Goal: Task Accomplishment & Management: Manage account settings

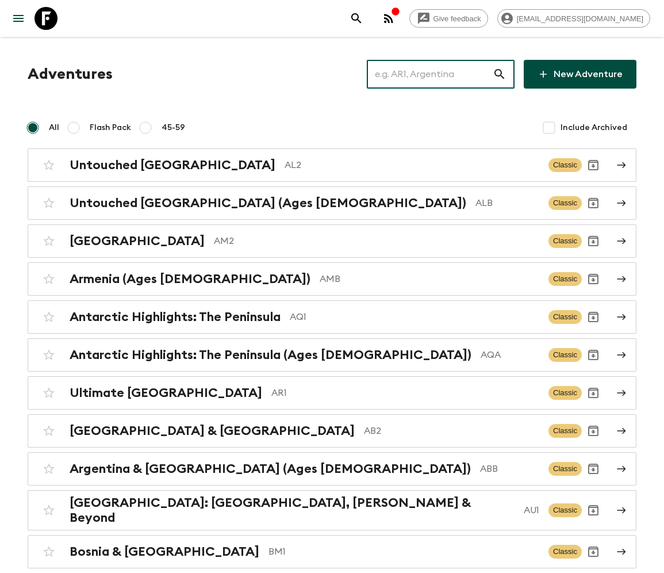
click at [438, 74] on input "text" at bounding box center [430, 74] width 126 height 32
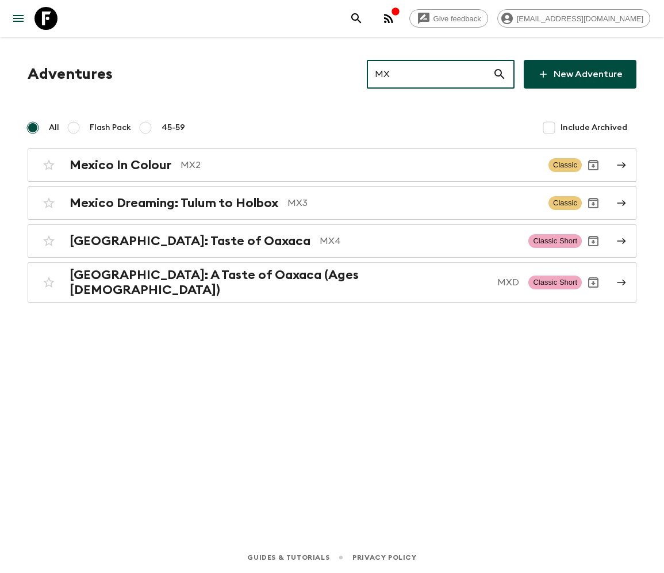
type input "MX3"
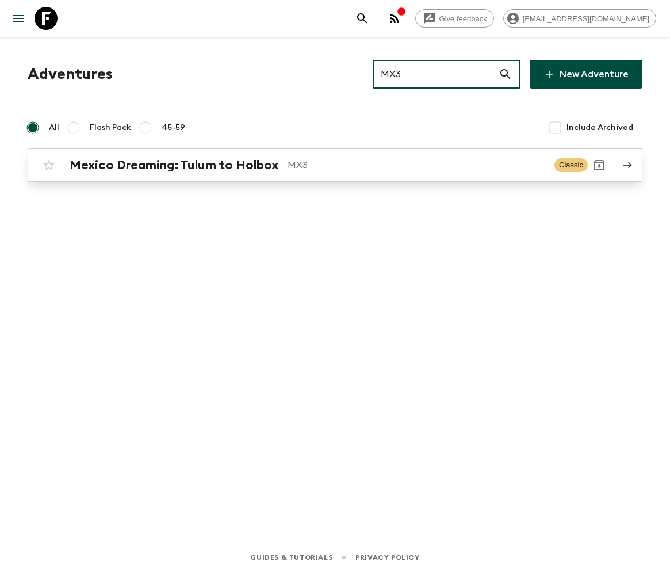
click at [173, 164] on h2 "Mexico Dreaming: Tulum to Holbox" at bounding box center [174, 165] width 209 height 15
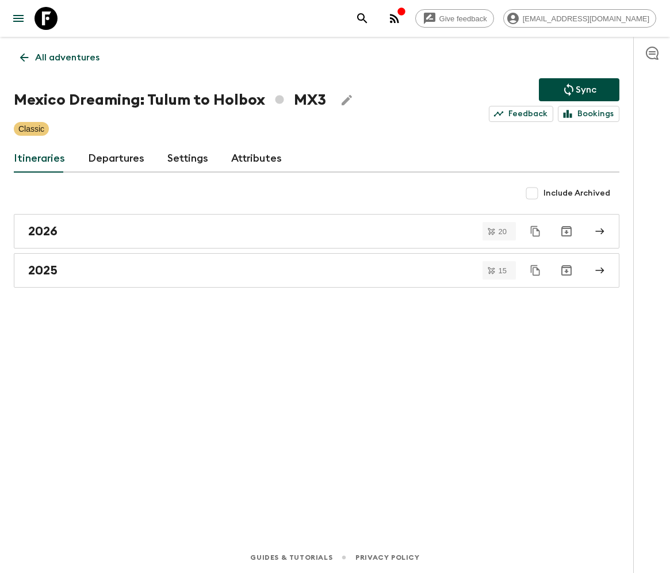
click at [114, 158] on link "Departures" at bounding box center [116, 159] width 56 height 28
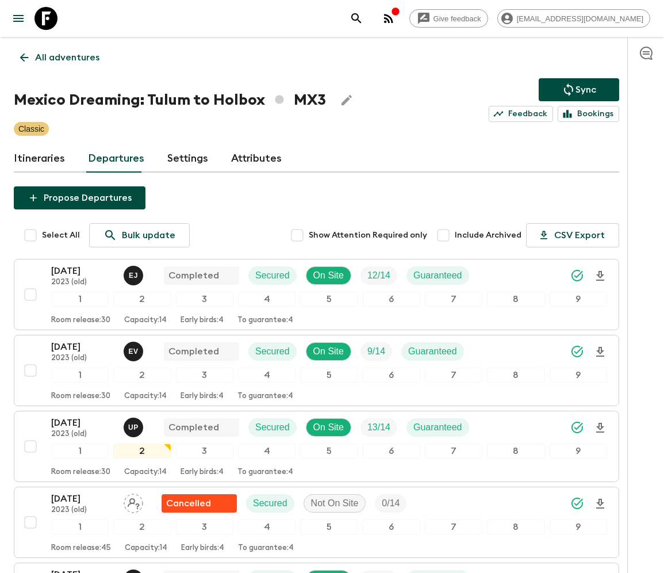
scroll to position [1409, 0]
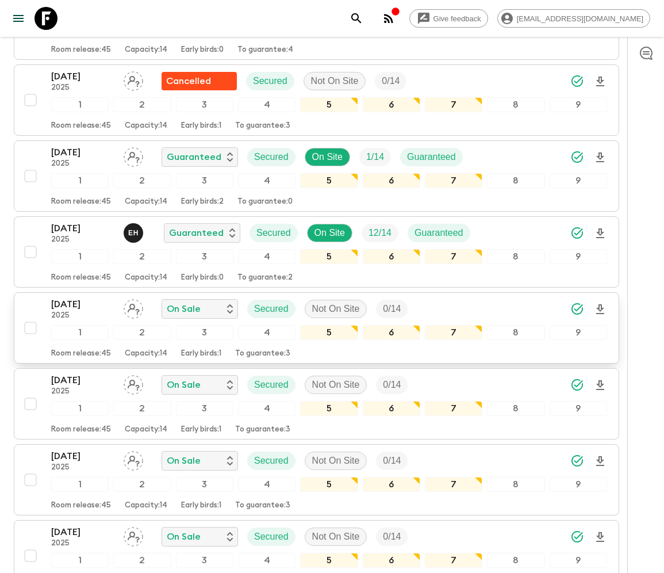
click at [29, 316] on input "checkbox" at bounding box center [30, 327] width 23 height 23
checkbox input "true"
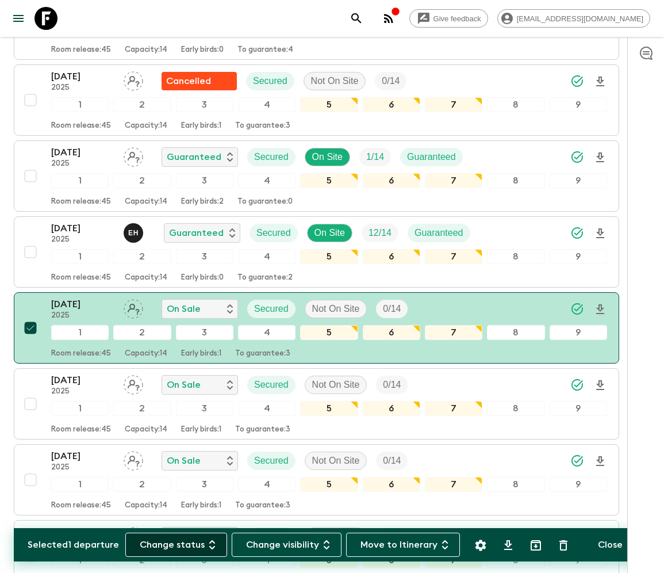
click at [183, 544] on button "Change status" at bounding box center [176, 544] width 102 height 24
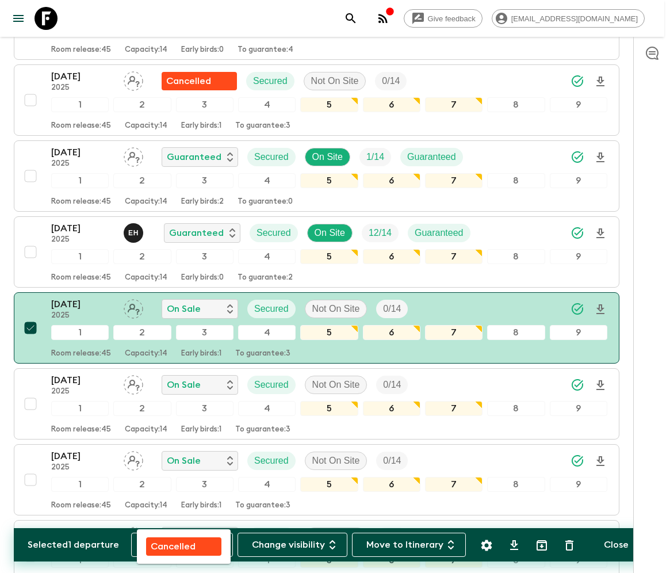
click at [183, 544] on p "Cancelled" at bounding box center [173, 546] width 45 height 14
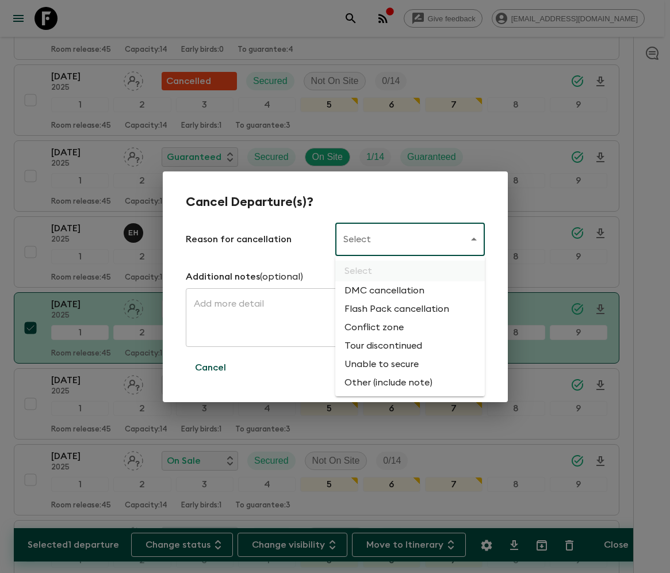
click at [394, 309] on li "Flash Pack cancellation" at bounding box center [410, 309] width 150 height 18
type input "FLASHPACK_CANCELLATION"
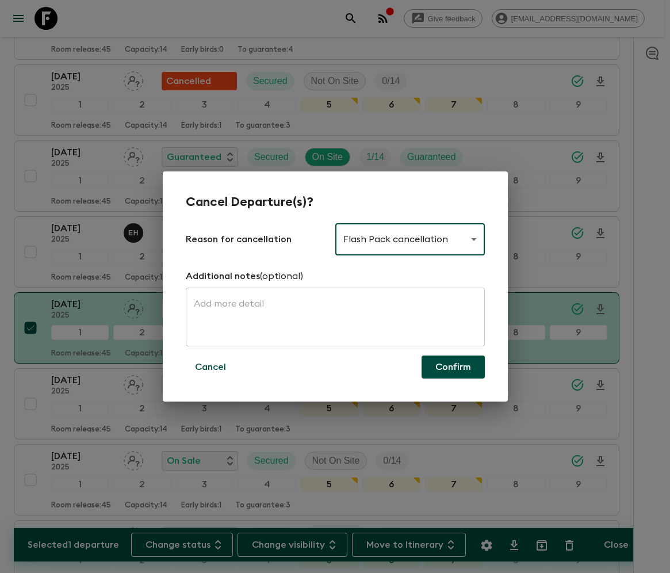
click at [452, 367] on button "Confirm" at bounding box center [453, 366] width 63 height 23
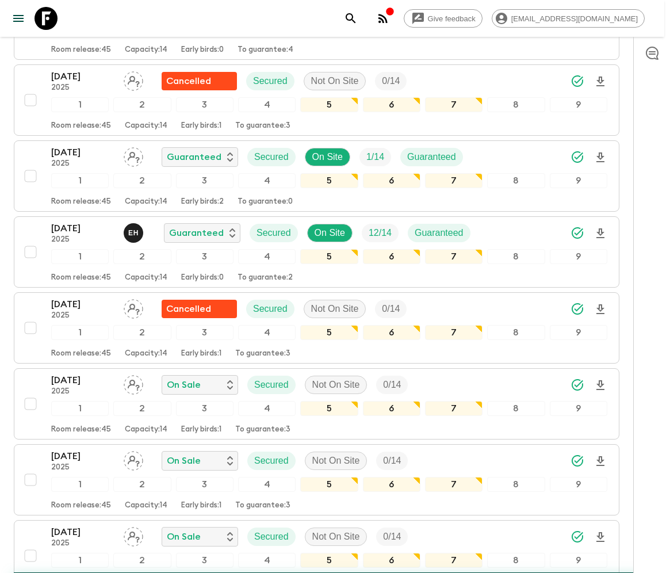
checkbox input "false"
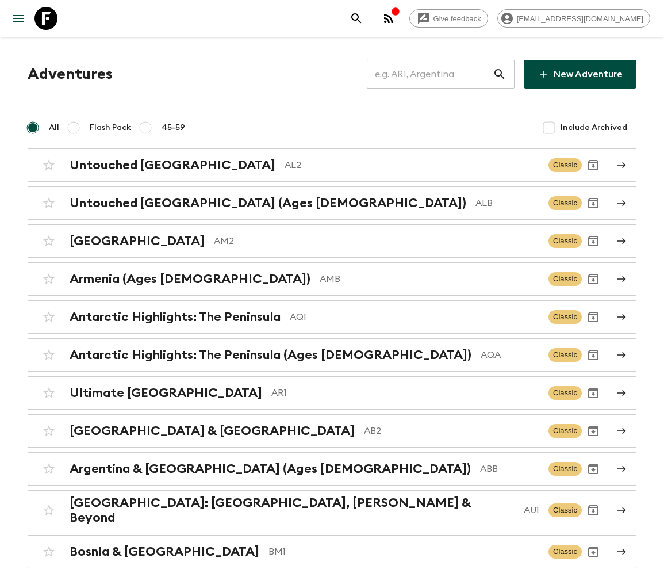
click at [438, 74] on input "text" at bounding box center [430, 74] width 126 height 32
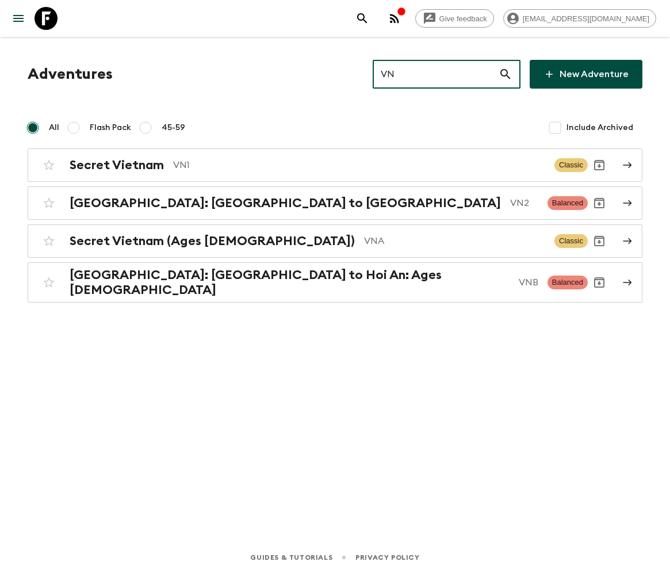
type input "VN1"
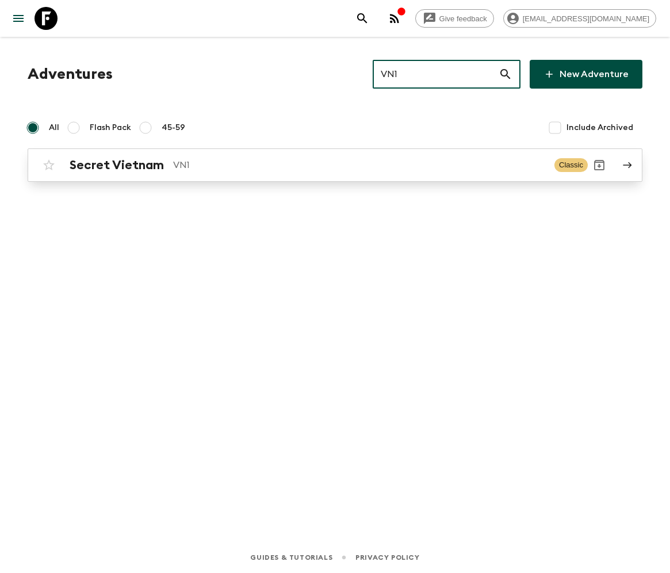
click at [116, 164] on h2 "Secret Vietnam" at bounding box center [117, 165] width 94 height 15
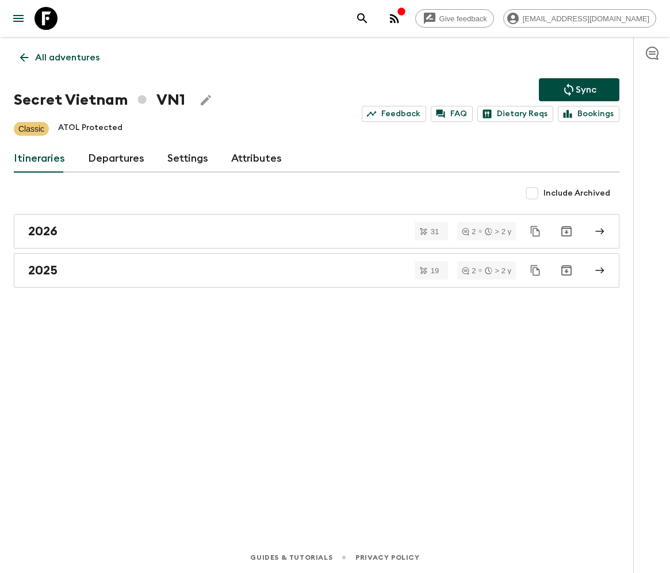
click at [114, 158] on link "Departures" at bounding box center [116, 159] width 56 height 28
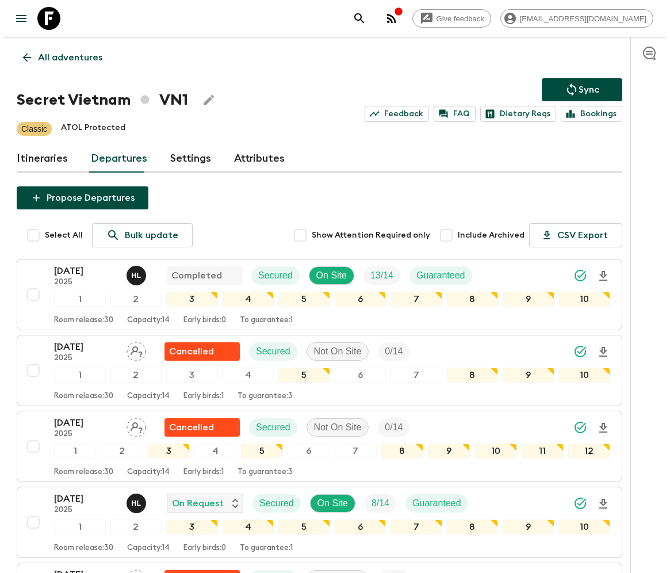
scroll to position [733, 0]
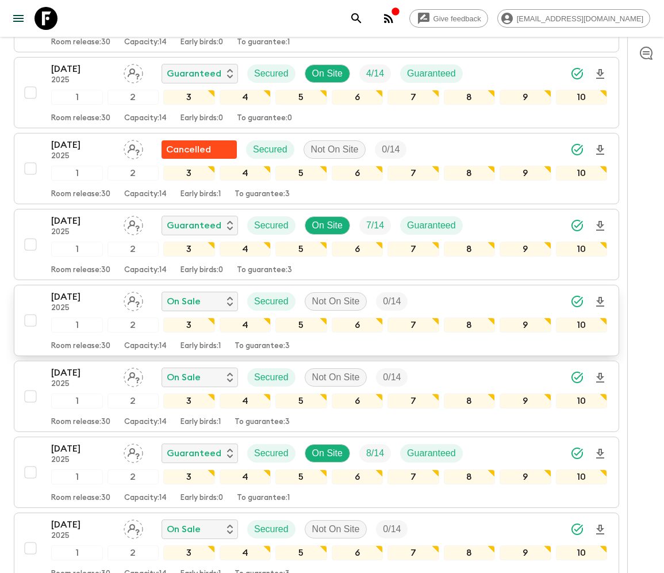
click at [29, 311] on input "checkbox" at bounding box center [30, 320] width 23 height 23
checkbox input "true"
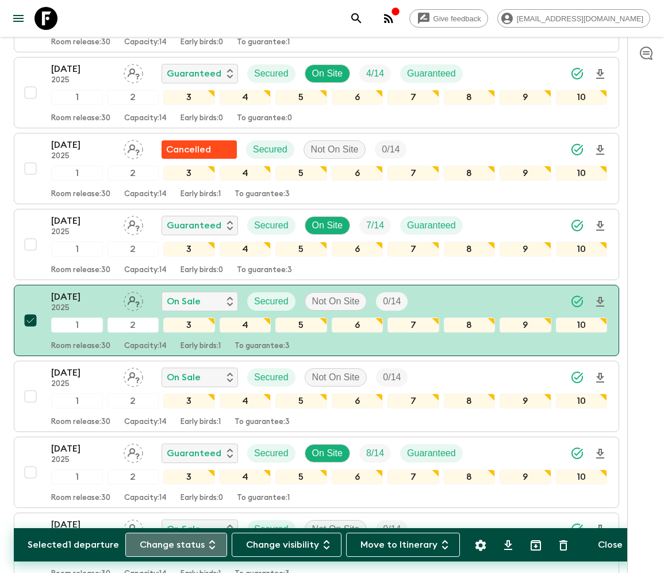
click at [183, 544] on button "Change status" at bounding box center [176, 544] width 102 height 24
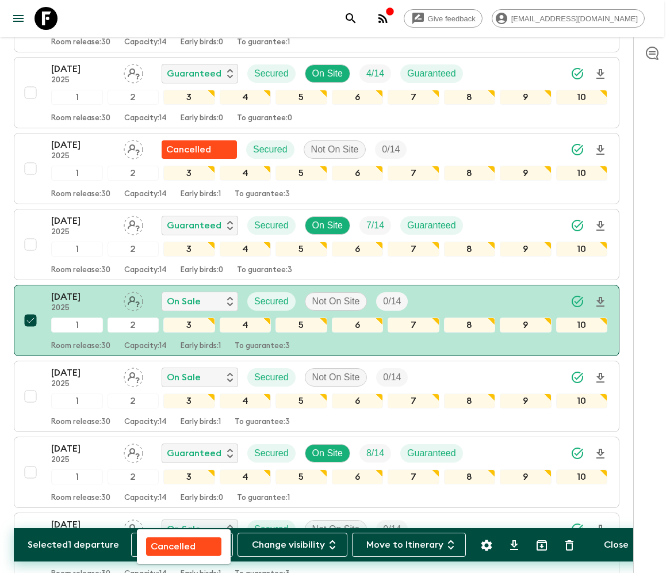
click at [183, 544] on p "Cancelled" at bounding box center [173, 546] width 45 height 14
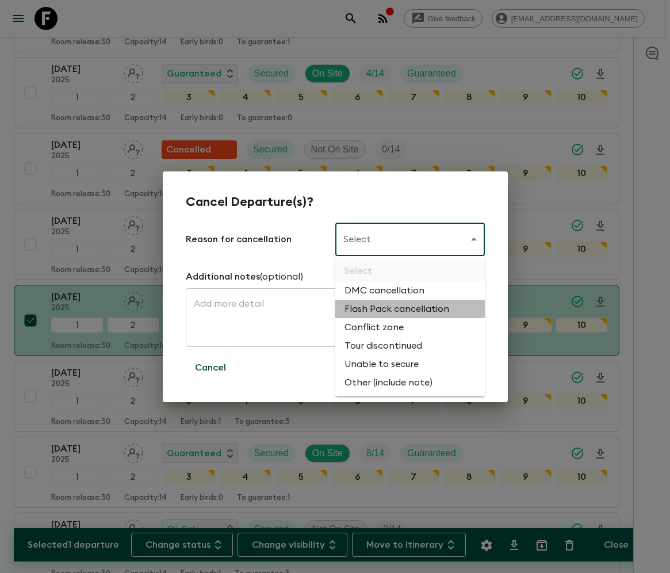
click at [394, 309] on li "Flash Pack cancellation" at bounding box center [410, 309] width 150 height 18
type input "FLASHPACK_CANCELLATION"
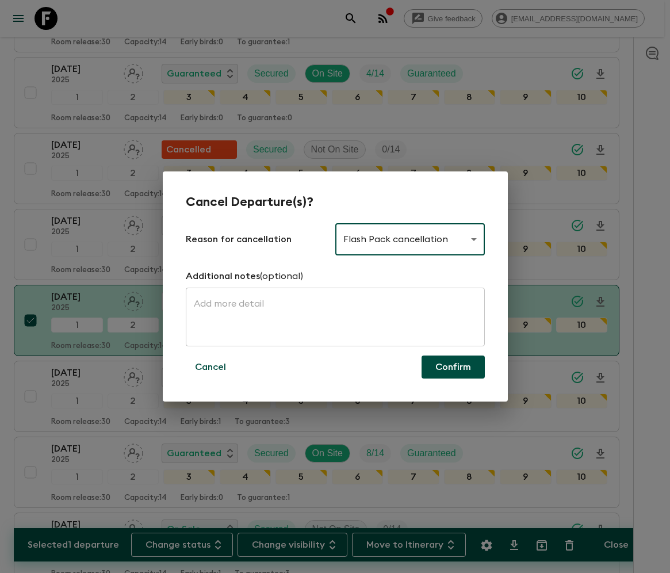
click at [453, 367] on button "Confirm" at bounding box center [453, 366] width 63 height 23
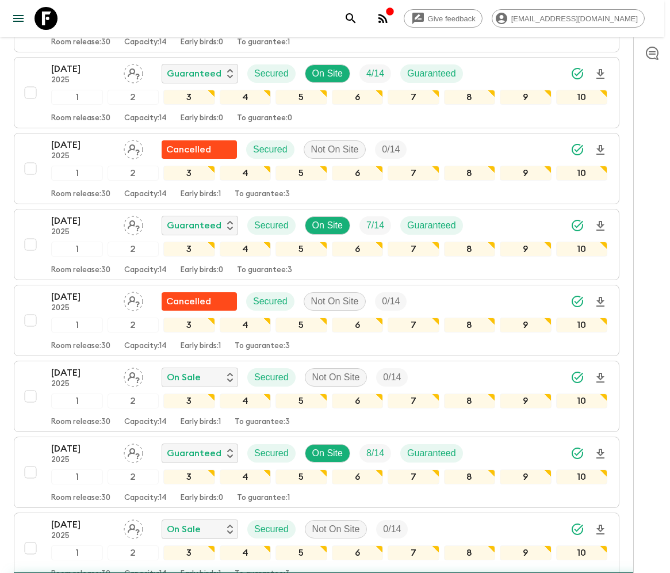
checkbox input "false"
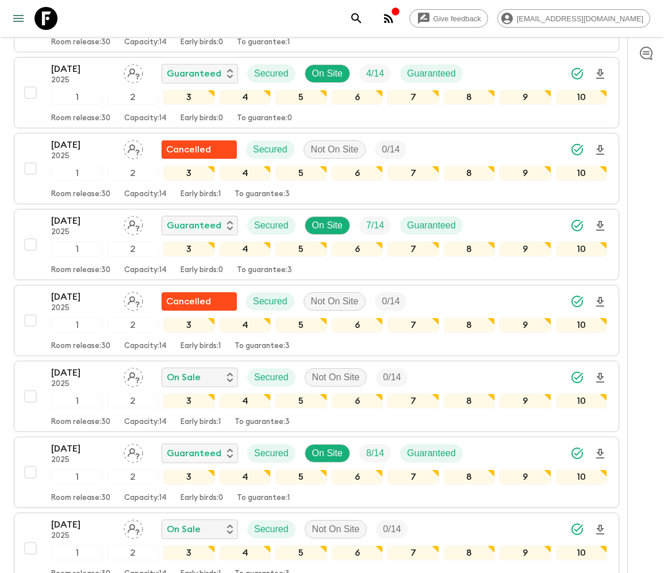
click at [18, 17] on icon "menu" at bounding box center [19, 19] width 14 height 14
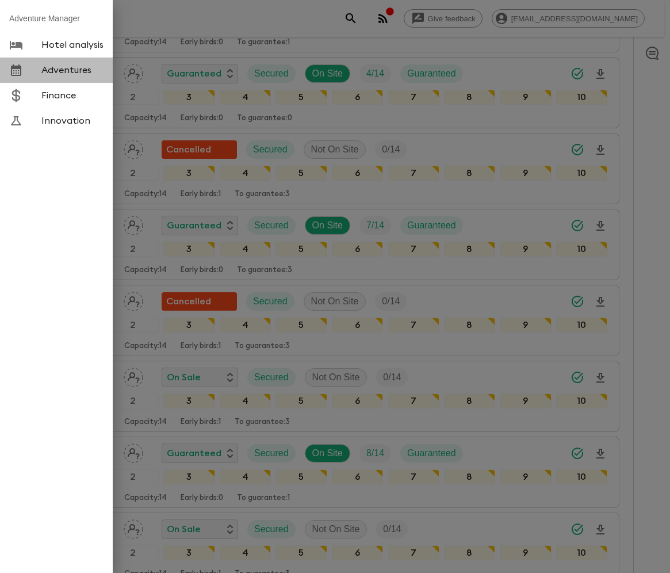
click at [66, 71] on span "Adventures" at bounding box center [72, 70] width 62 height 12
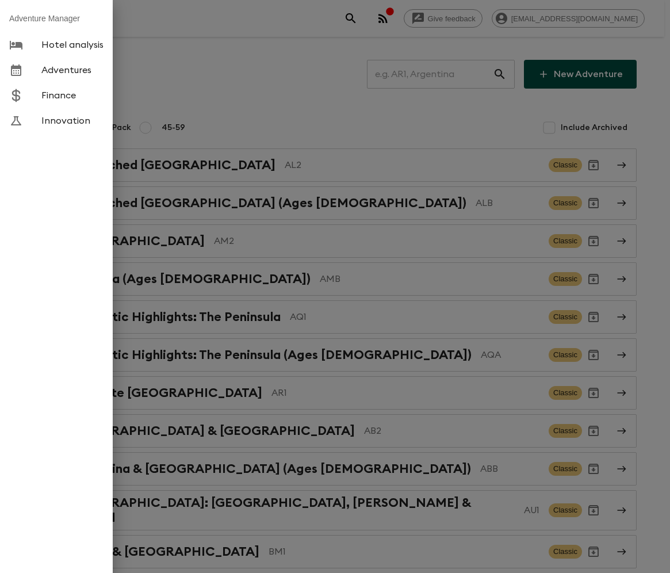
click at [438, 74] on div at bounding box center [335, 286] width 670 height 573
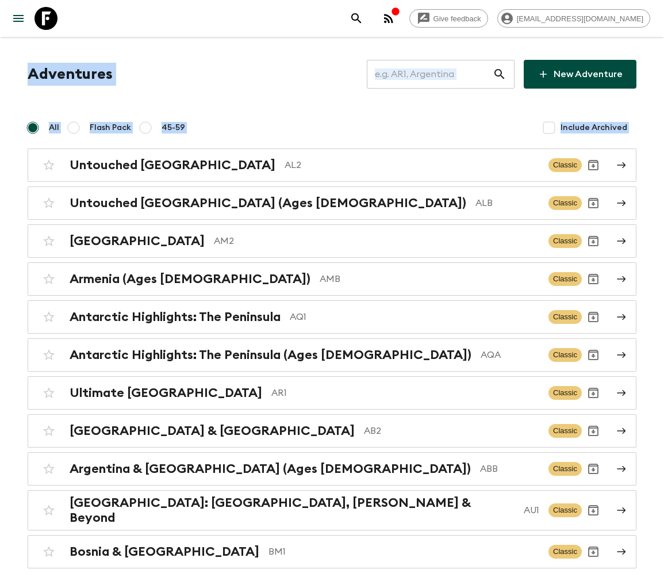
click at [7, 7] on button "menu" at bounding box center [18, 18] width 23 height 23
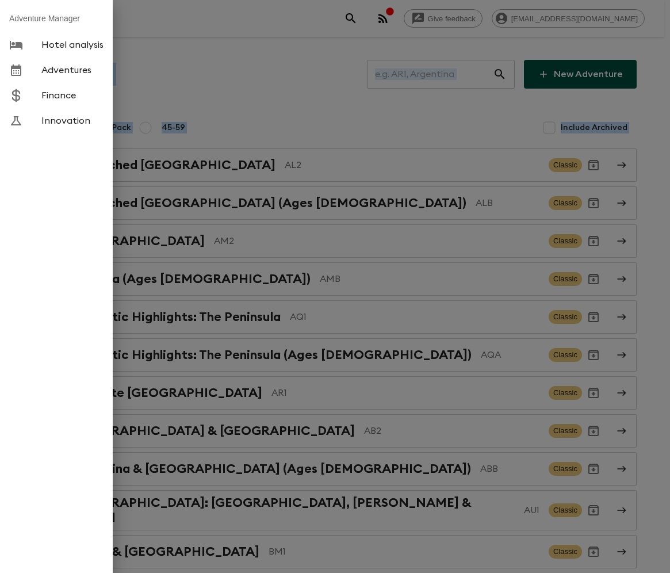
click at [335, 250] on div at bounding box center [335, 286] width 670 height 573
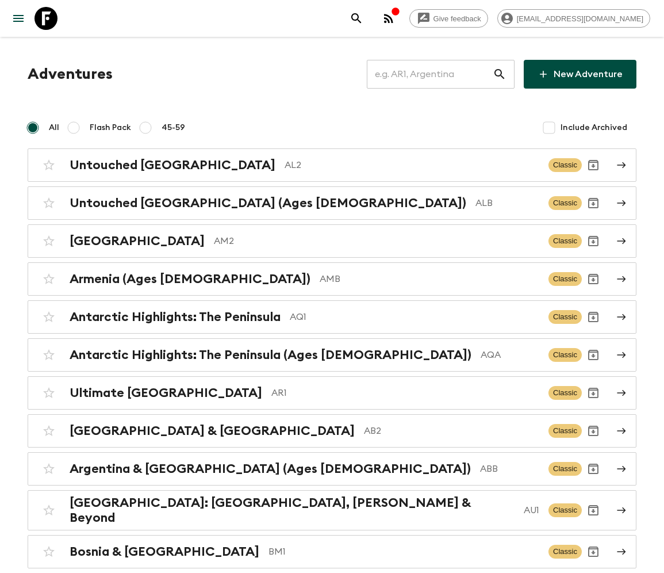
click at [438, 74] on input "text" at bounding box center [430, 74] width 126 height 32
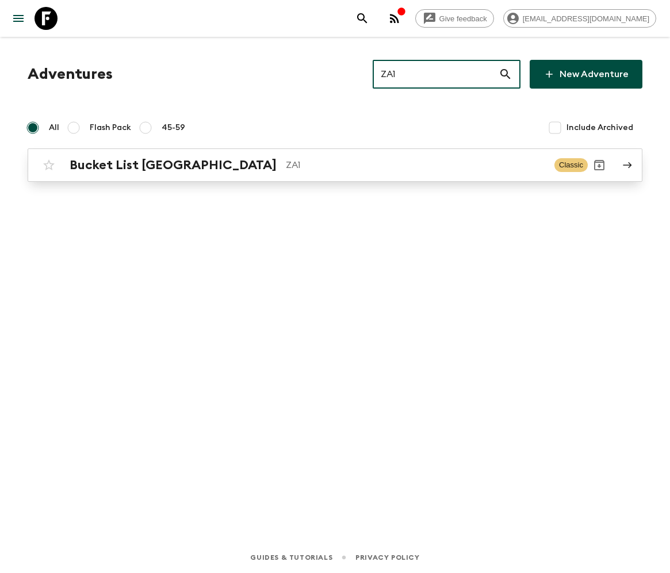
type input "ZA1"
click at [141, 164] on h2 "Bucket List [GEOGRAPHIC_DATA]" at bounding box center [173, 165] width 207 height 15
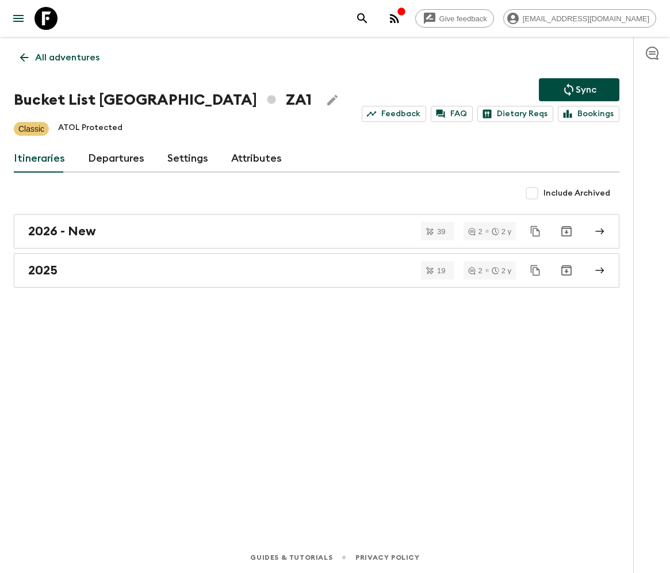
click at [114, 158] on link "Departures" at bounding box center [116, 159] width 56 height 28
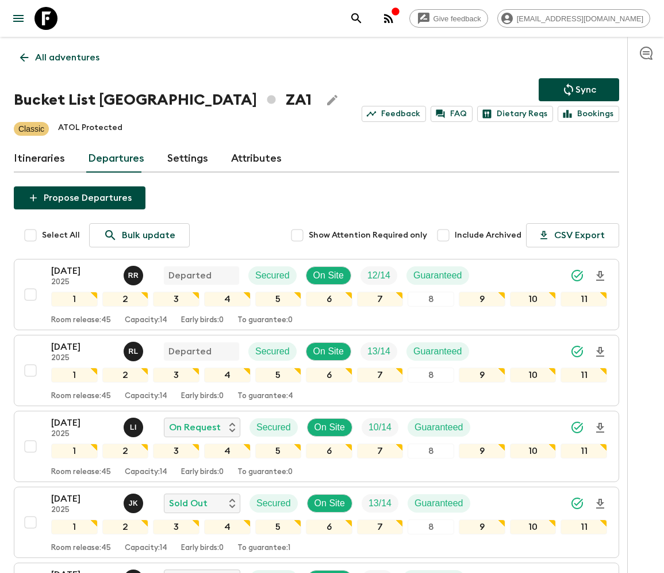
scroll to position [883, 0]
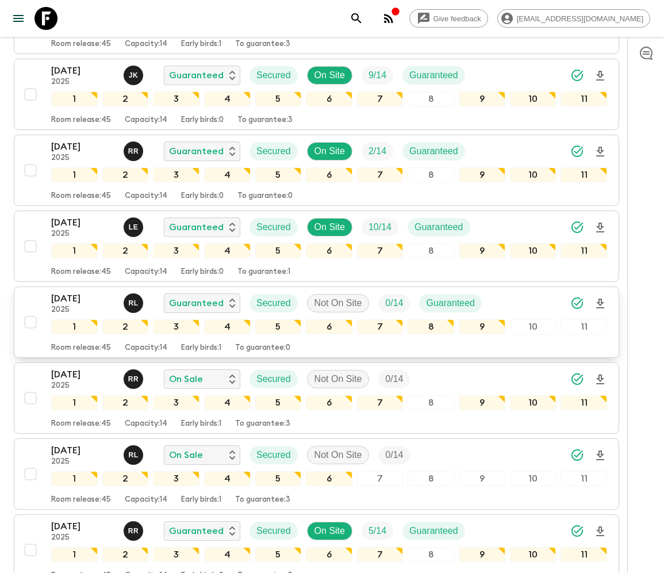
click at [29, 292] on div "30 Nov 2025 2025 R L Guaranteed Secured Not On Site 0 / 14 Guaranteed 1 2 3 4 5…" at bounding box center [313, 322] width 588 height 61
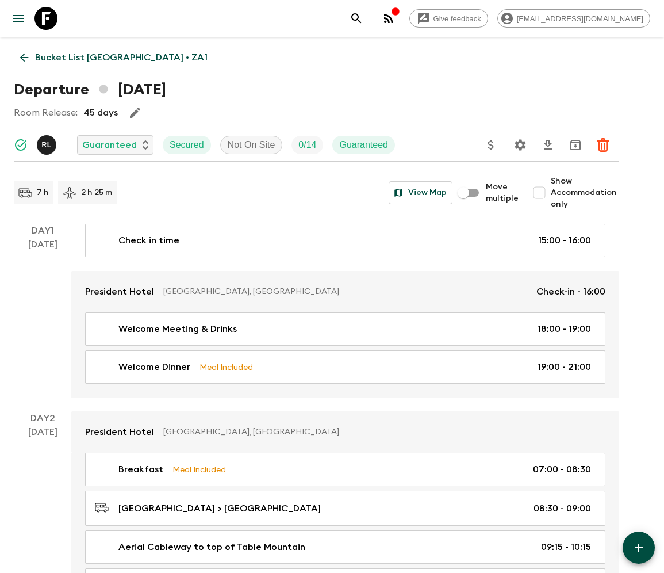
click at [24, 57] on icon at bounding box center [24, 57] width 13 height 13
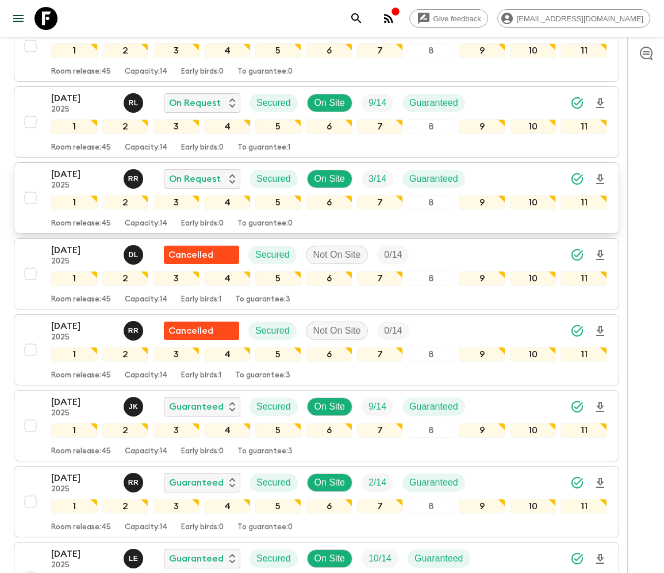
scroll to position [883, 0]
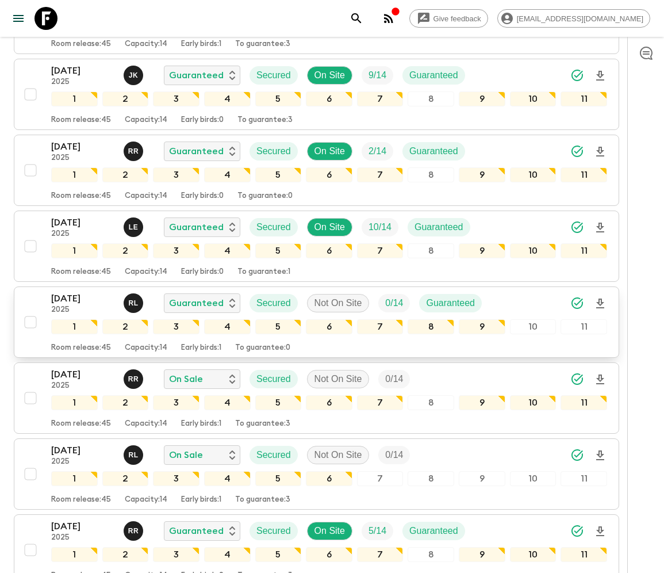
click at [29, 292] on div "30 Nov 2025 2025 R L Guaranteed Secured Not On Site 0 / 14 Guaranteed 1 2 3 4 5…" at bounding box center [313, 322] width 588 height 61
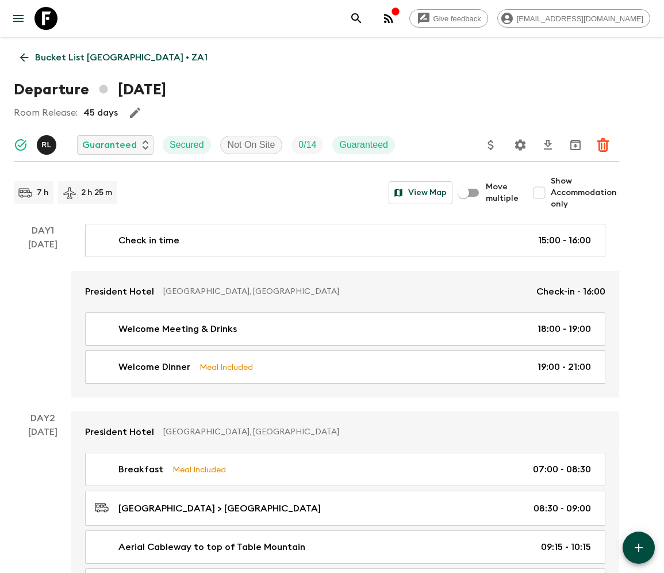
click at [24, 57] on icon at bounding box center [24, 57] width 13 height 13
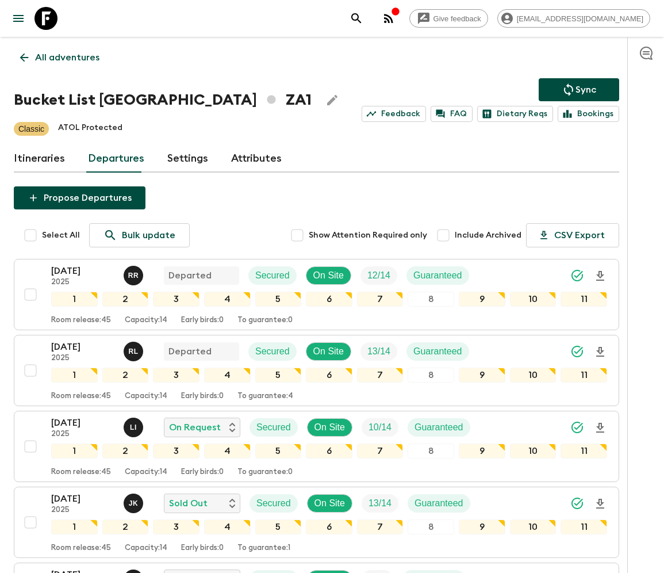
click at [66, 58] on p "All adventures" at bounding box center [67, 58] width 64 height 14
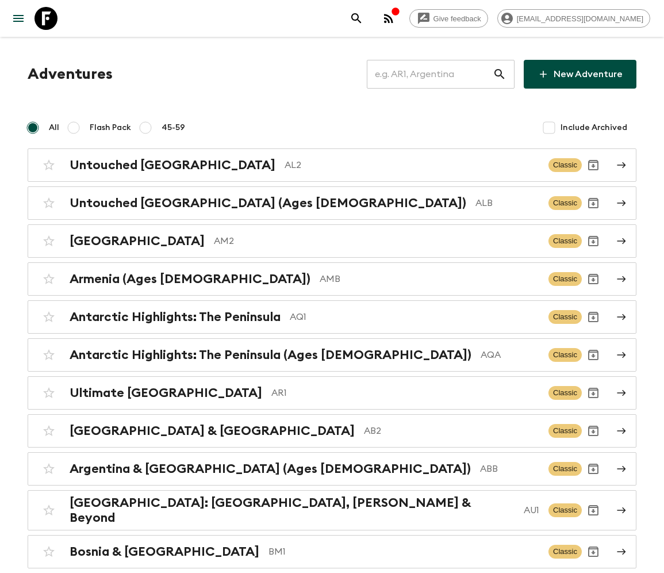
click at [437, 74] on input "text" at bounding box center [430, 74] width 126 height 32
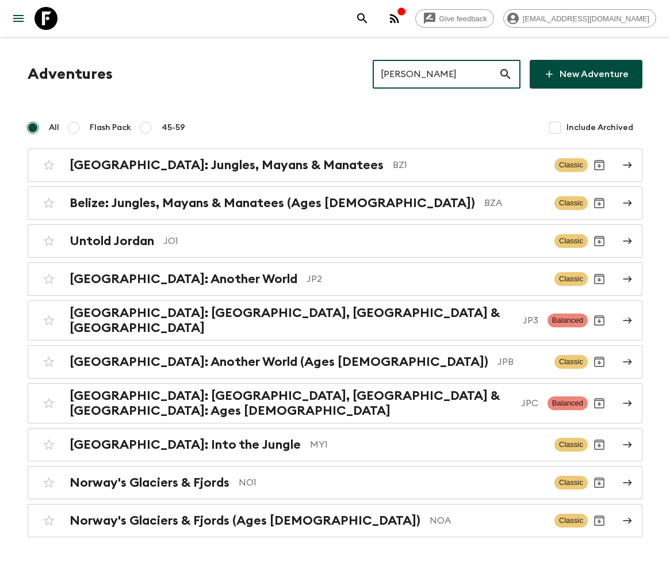
type input "JO1"
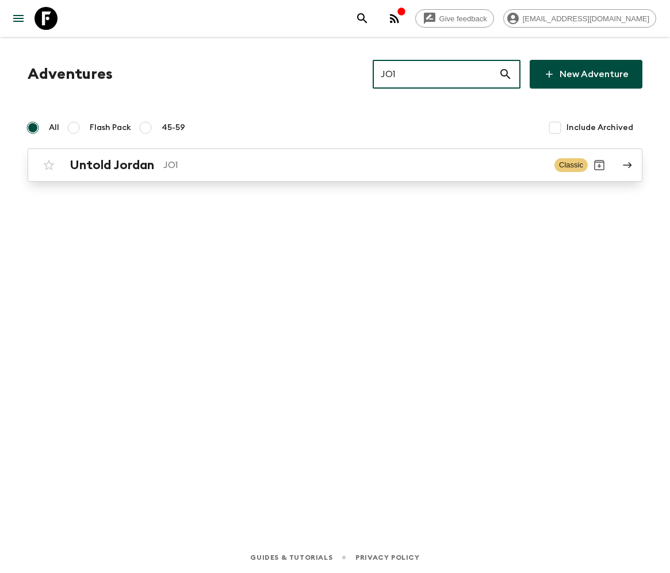
click at [111, 164] on h2 "Untold Jordan" at bounding box center [112, 165] width 85 height 15
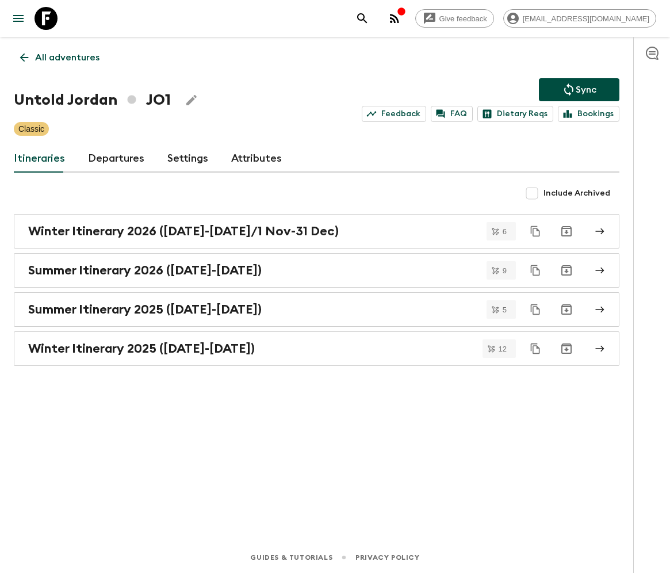
click at [114, 158] on link "Departures" at bounding box center [116, 159] width 56 height 28
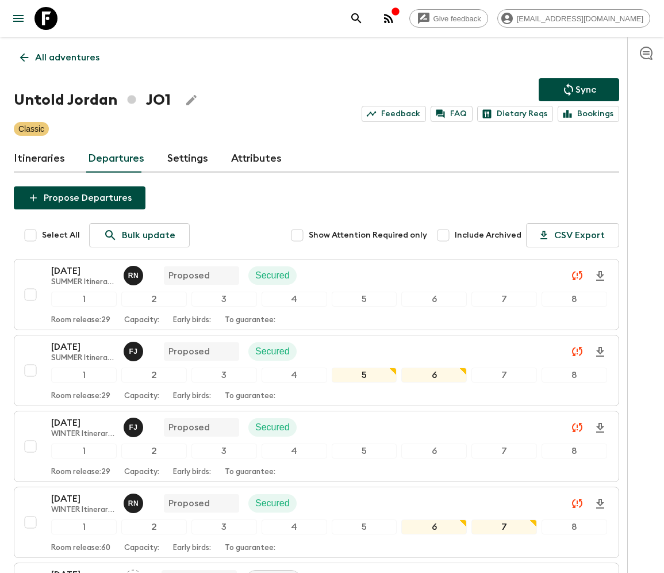
scroll to position [1784, 0]
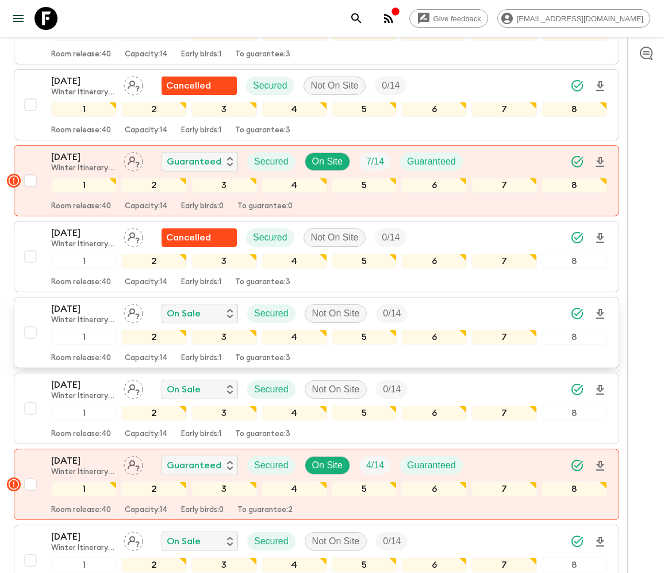
click at [29, 321] on input "checkbox" at bounding box center [30, 332] width 23 height 23
checkbox input "true"
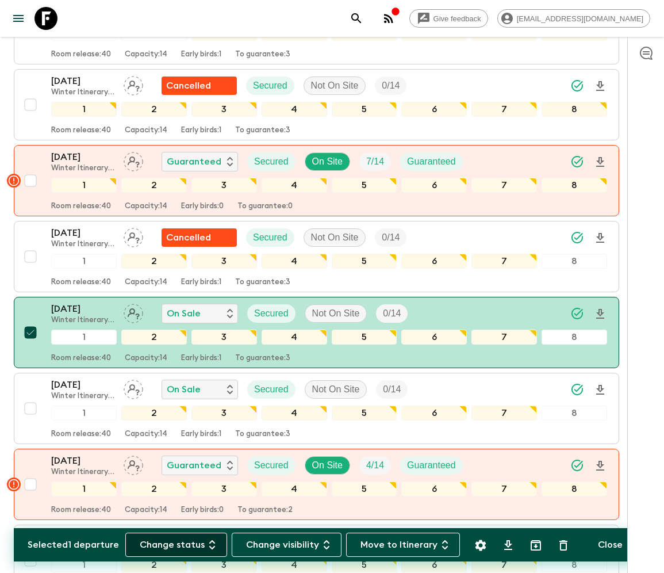
click at [183, 544] on button "Change status" at bounding box center [176, 544] width 102 height 24
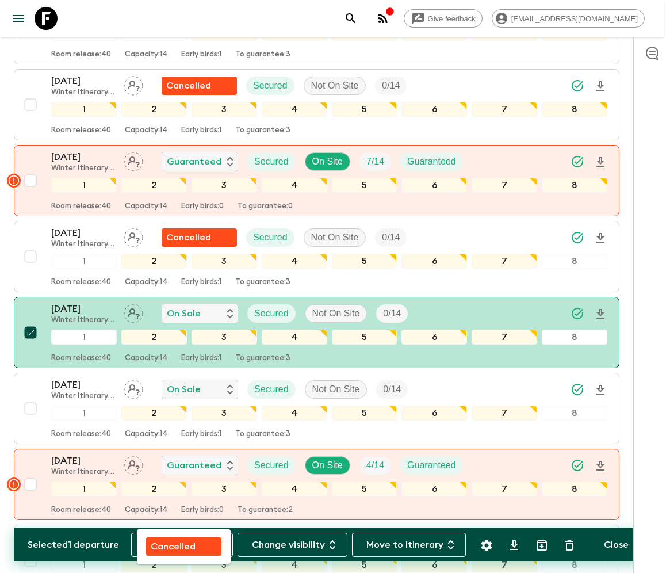
click at [183, 544] on p "Cancelled" at bounding box center [173, 546] width 45 height 14
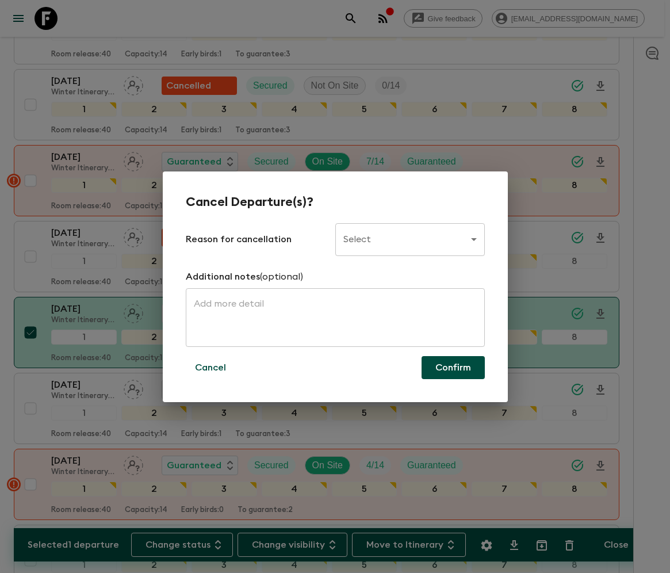
click at [409, 239] on body "Give feedback ellie.b@flashpack.com All adventures Untold Jordan JO1 Sync Feedb…" at bounding box center [335, 65] width 670 height 3699
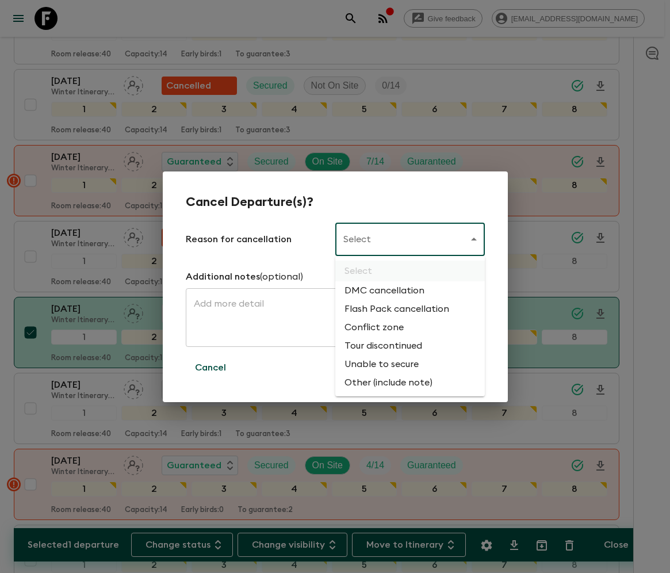
click at [394, 309] on li "Flash Pack cancellation" at bounding box center [410, 309] width 150 height 18
type input "FLASHPACK_CANCELLATION"
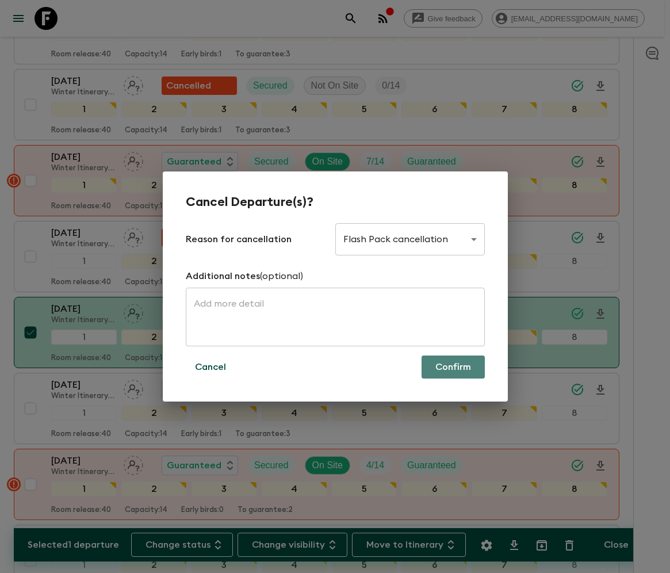
click at [453, 367] on button "Confirm" at bounding box center [453, 366] width 63 height 23
checkbox input "false"
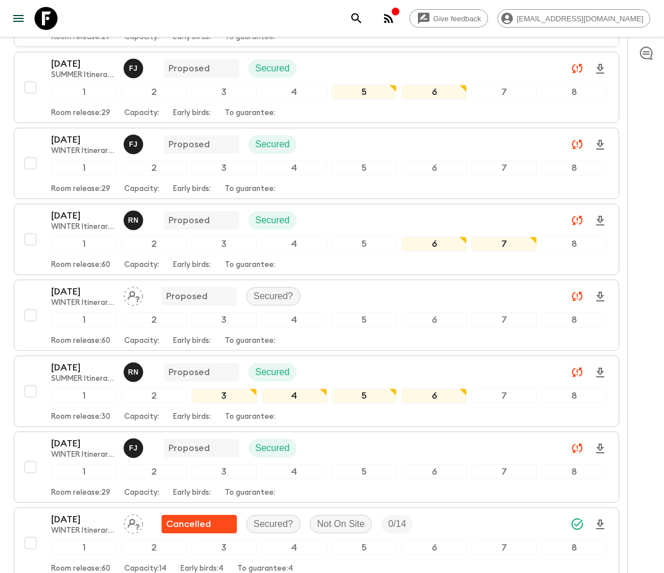
scroll to position [958, 0]
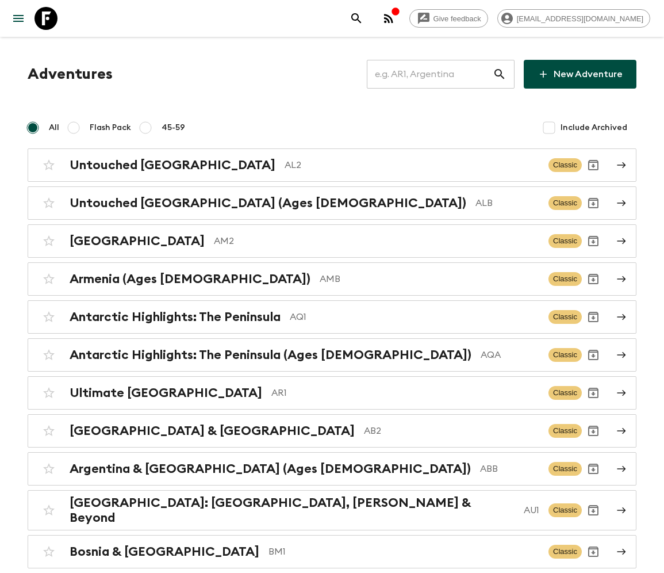
click at [437, 74] on input "text" at bounding box center [430, 74] width 126 height 32
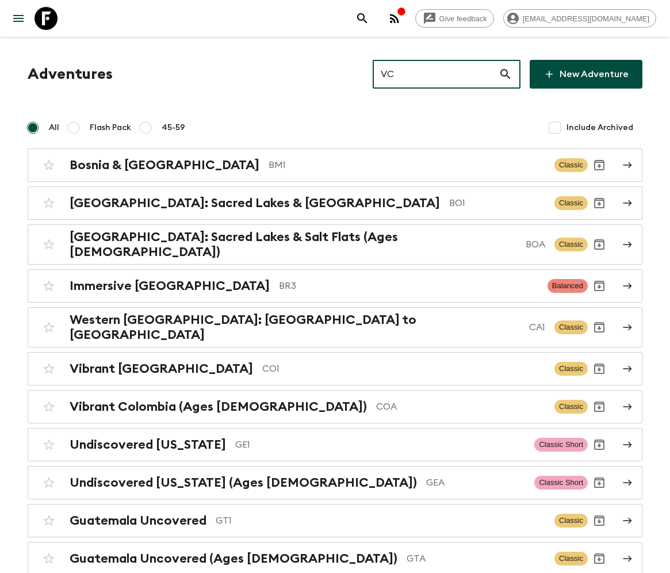
type input "VC1"
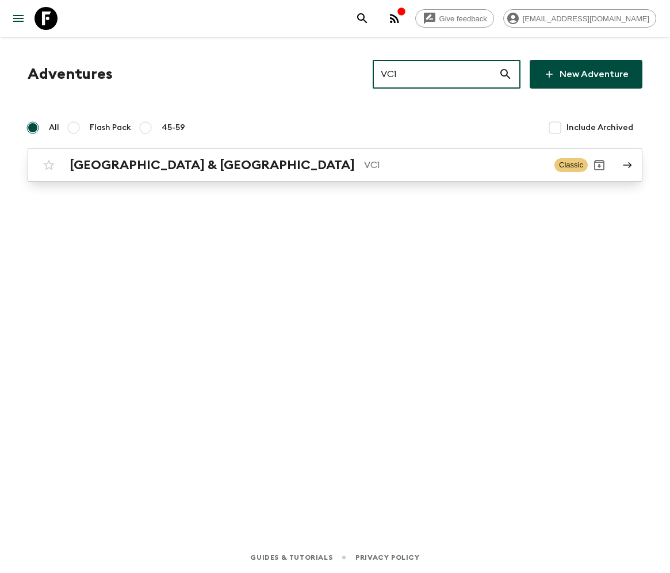
click at [134, 164] on h2 "[GEOGRAPHIC_DATA] & [GEOGRAPHIC_DATA]" at bounding box center [212, 165] width 285 height 15
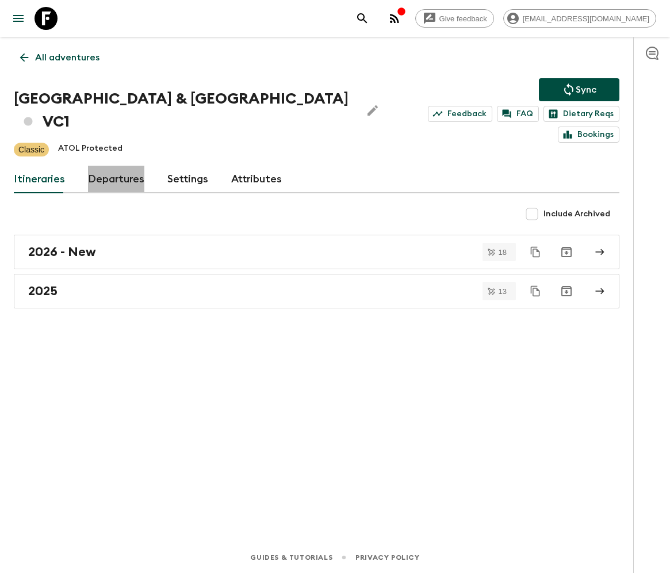
click at [114, 166] on link "Departures" at bounding box center [116, 180] width 56 height 28
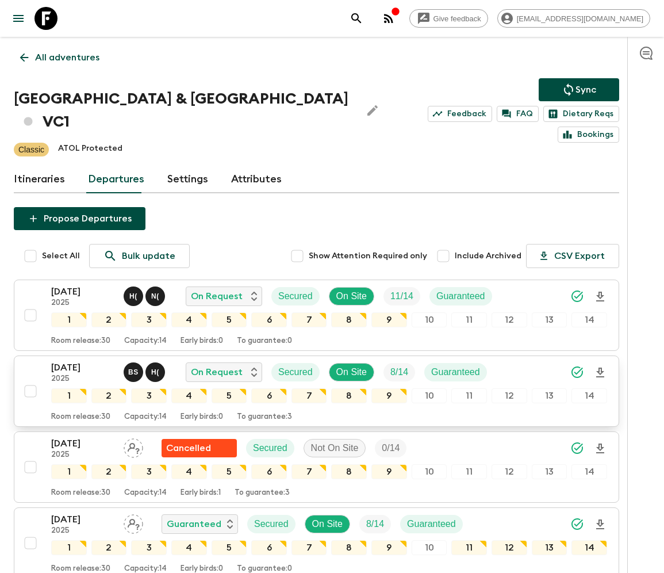
scroll to position [138, 0]
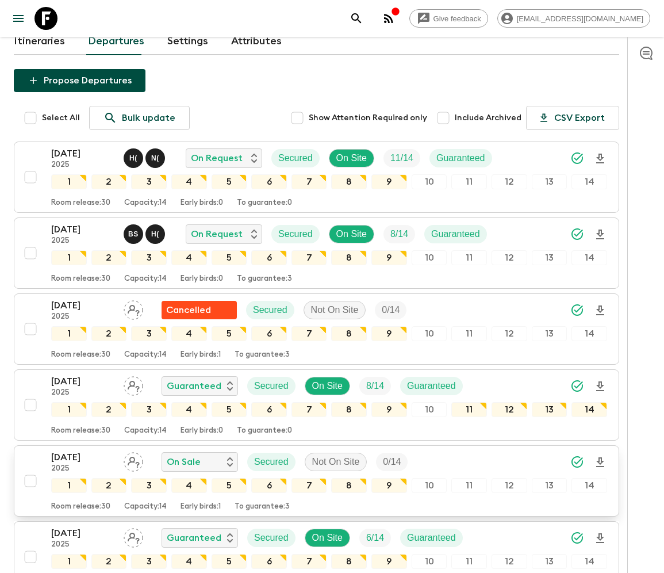
click at [29, 469] on input "checkbox" at bounding box center [30, 480] width 23 height 23
checkbox input "true"
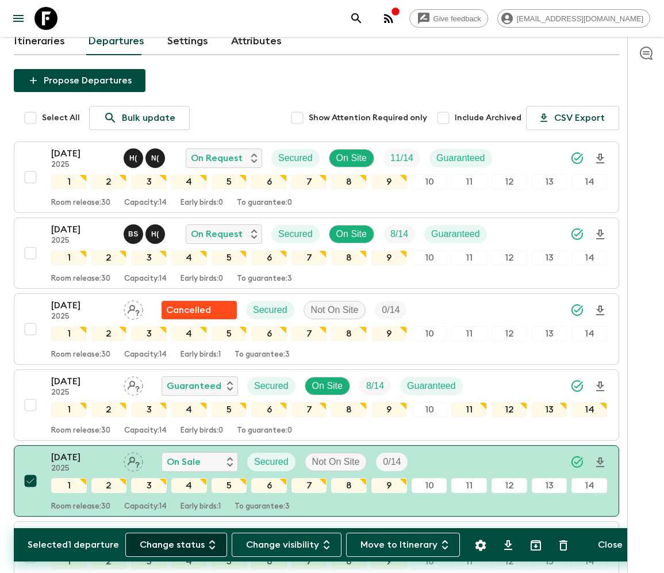
click at [183, 544] on button "Change status" at bounding box center [176, 544] width 102 height 24
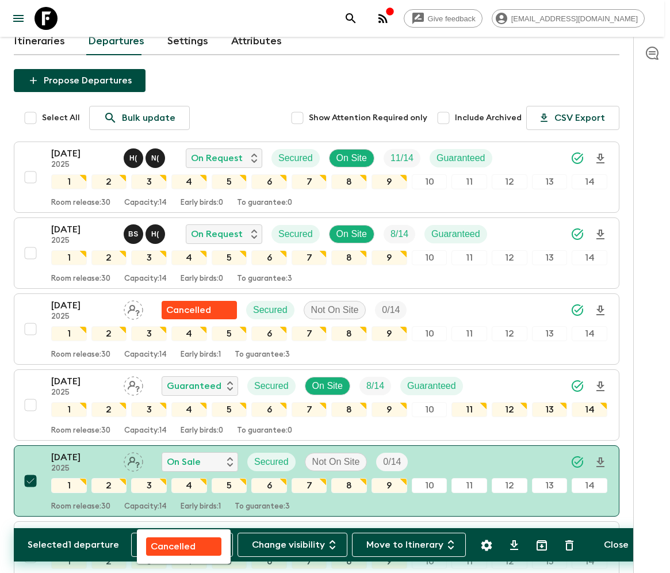
click at [183, 544] on p "Cancelled" at bounding box center [173, 546] width 45 height 14
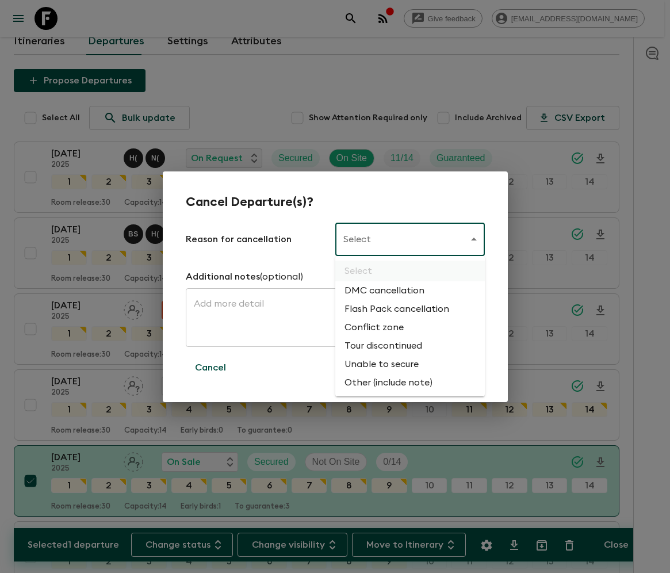
click at [394, 309] on li "Flash Pack cancellation" at bounding box center [410, 309] width 150 height 18
type input "FLASHPACK_CANCELLATION"
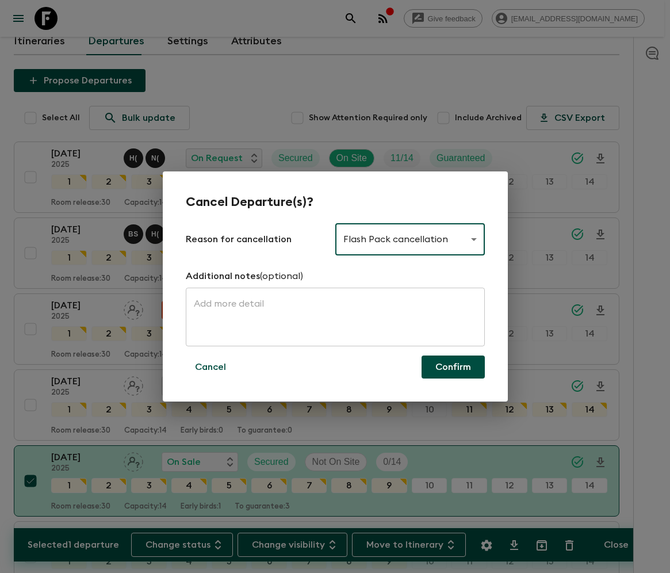
click at [453, 367] on button "Confirm" at bounding box center [453, 366] width 63 height 23
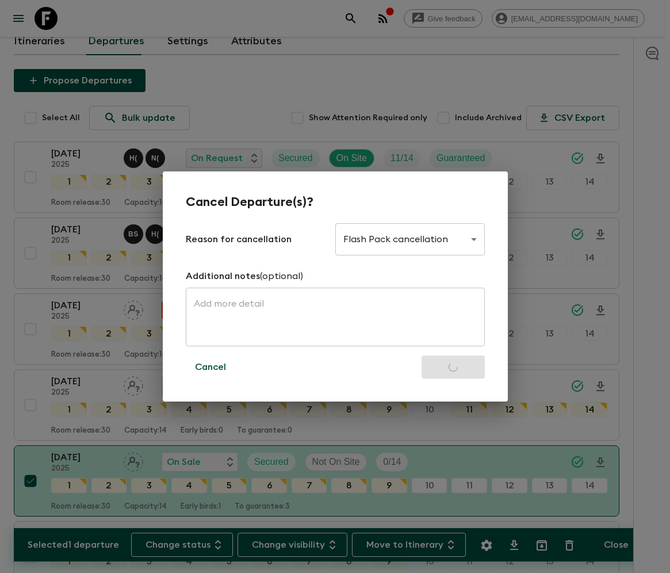
checkbox input "false"
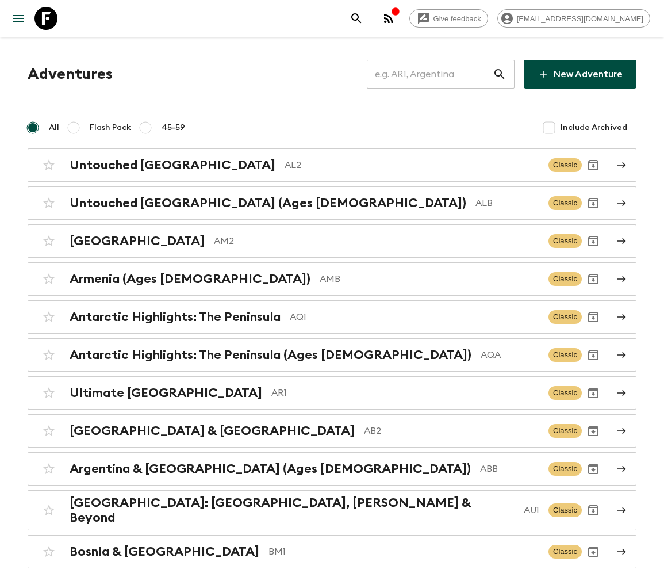
click at [438, 74] on input "text" at bounding box center [430, 74] width 126 height 32
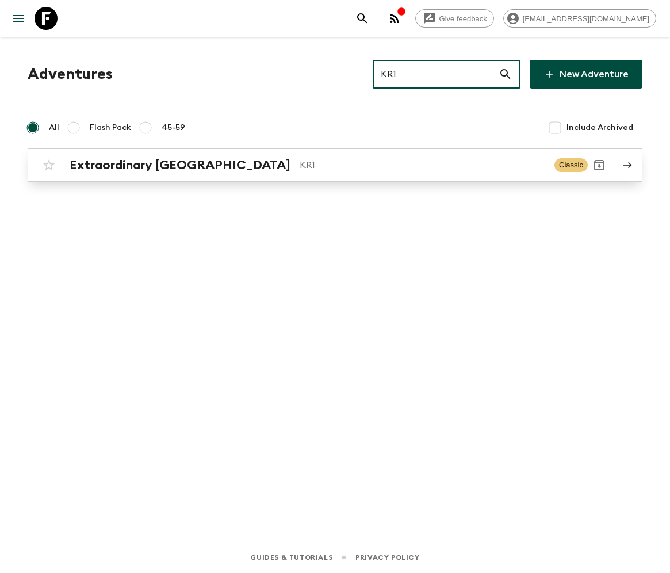
type input "KR1"
click at [150, 164] on h2 "Extraordinary [GEOGRAPHIC_DATA]" at bounding box center [180, 165] width 221 height 15
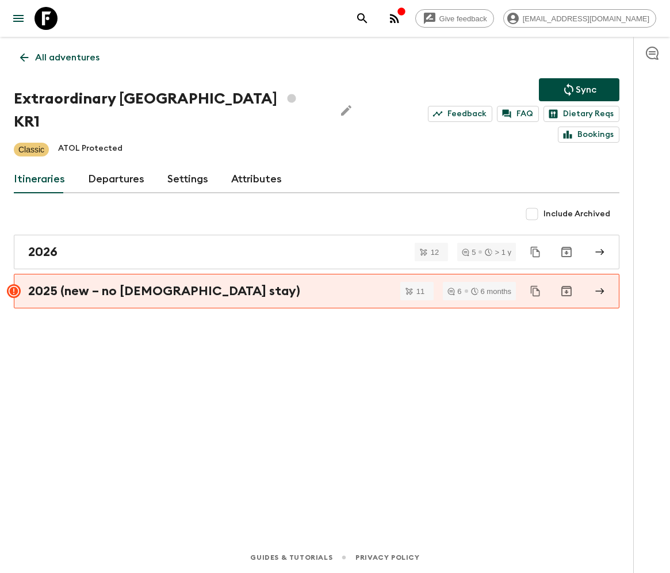
click at [114, 166] on link "Departures" at bounding box center [116, 180] width 56 height 28
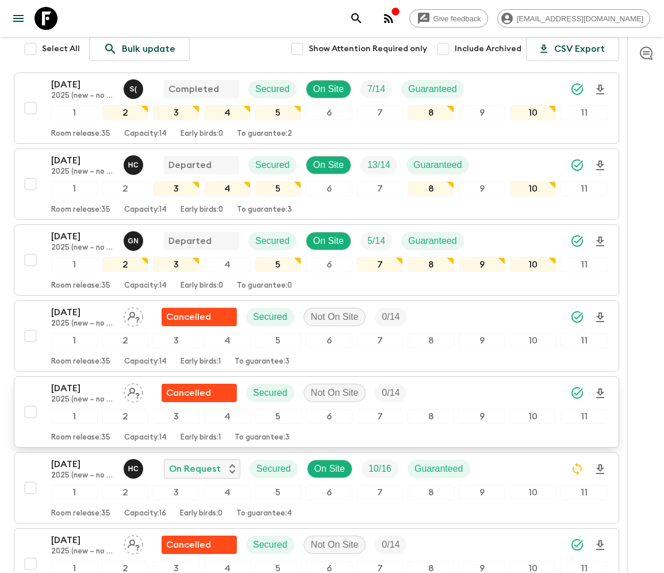
scroll to position [414, 0]
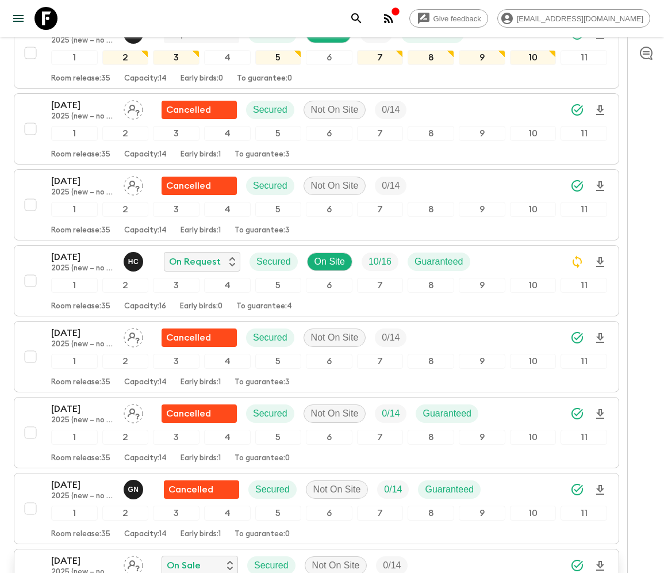
click at [29, 554] on div "22 Nov 2025 2025 (new – no temple stay) On Sale Secured Not On Site 0 / 14 1 2 …" at bounding box center [313, 584] width 588 height 61
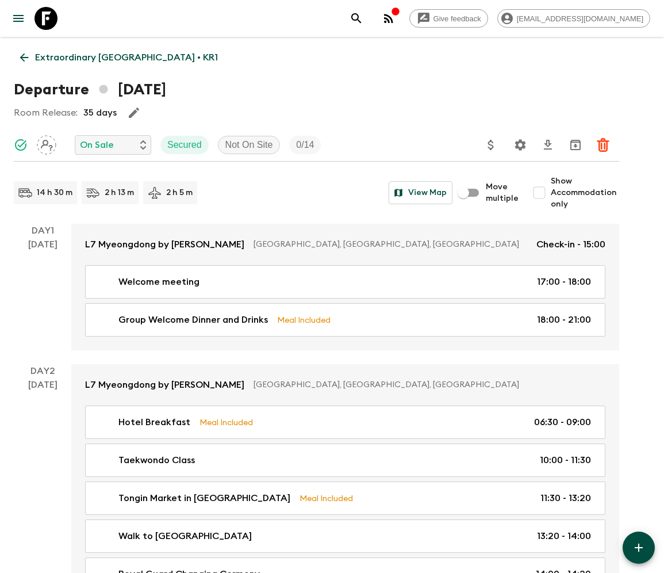
click at [25, 57] on icon at bounding box center [24, 57] width 13 height 13
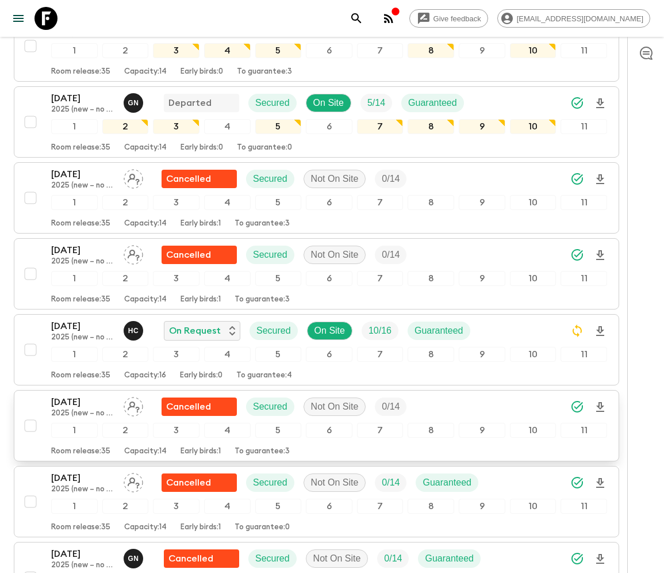
scroll to position [483, 0]
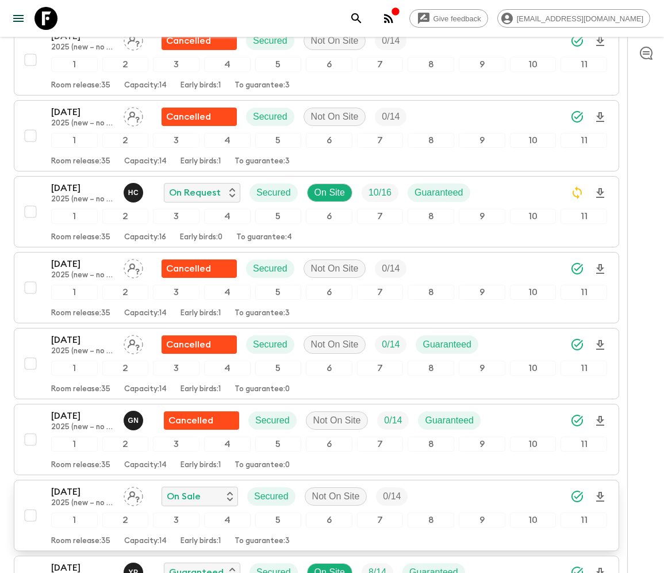
click at [29, 485] on div "22 Nov 2025 2025 (new – no temple stay) On Sale Secured Not On Site 0 / 14 1 2 …" at bounding box center [313, 515] width 588 height 61
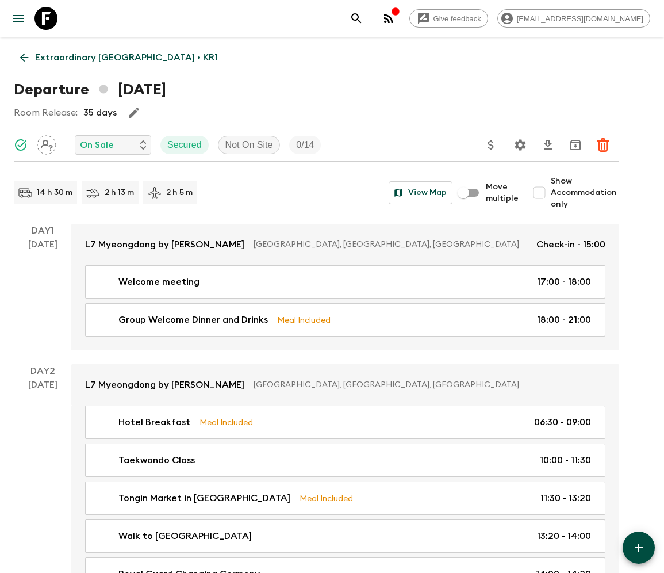
click at [25, 57] on icon at bounding box center [24, 57] width 13 height 13
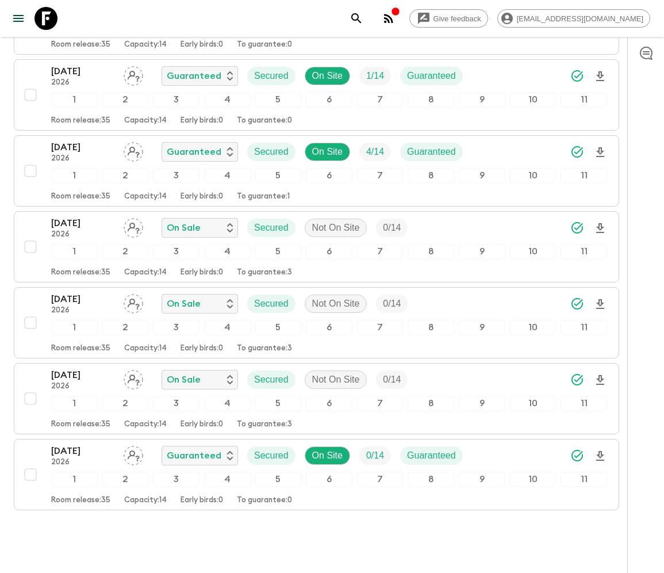
scroll to position [658, 0]
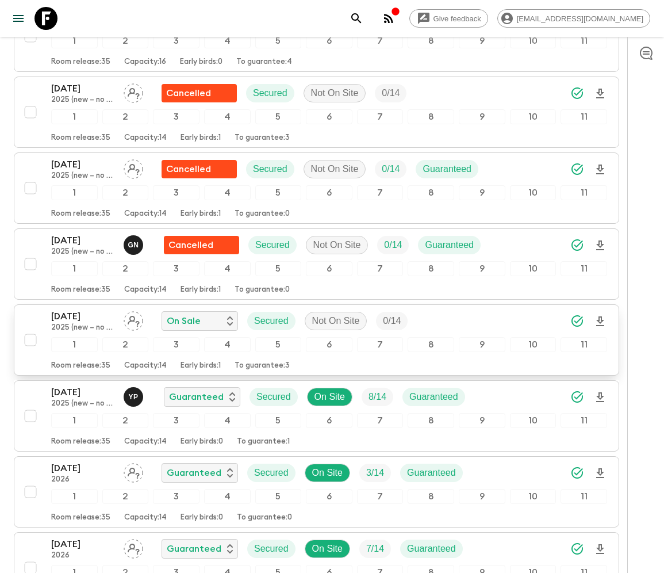
click at [29, 309] on div "22 Nov 2025 2025 (new – no temple stay) On Sale Secured Not On Site 0 / 14 1 2 …" at bounding box center [313, 339] width 588 height 61
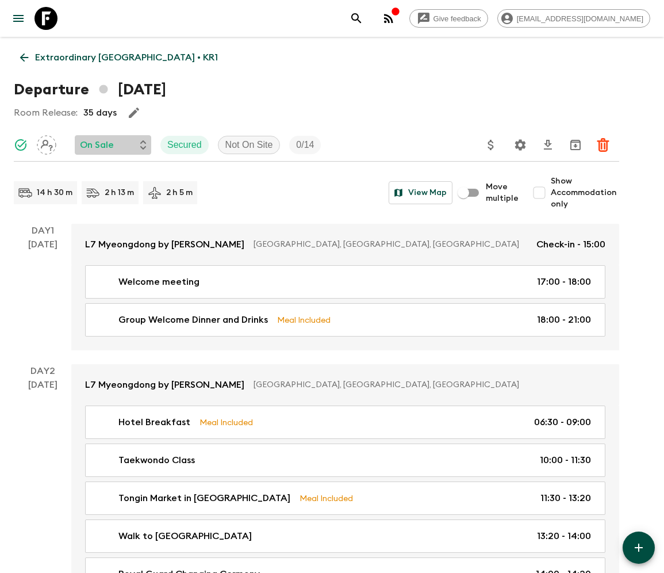
click at [112, 144] on p "On Sale" at bounding box center [97, 145] width 34 height 14
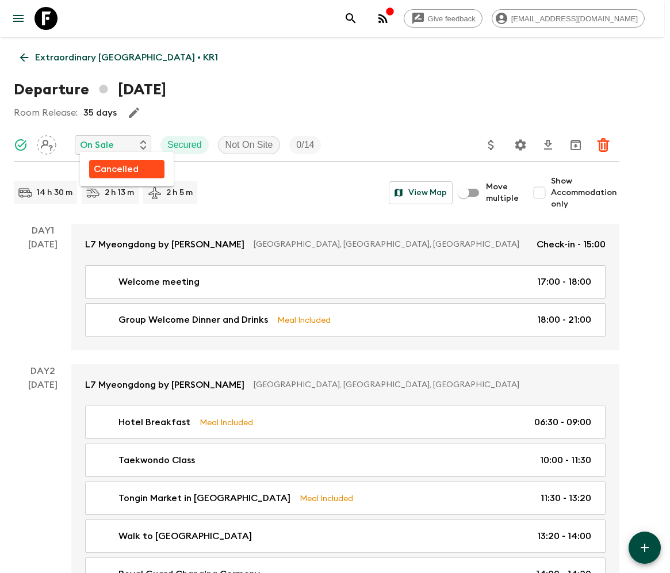
click at [115, 169] on p "Cancelled" at bounding box center [116, 169] width 45 height 14
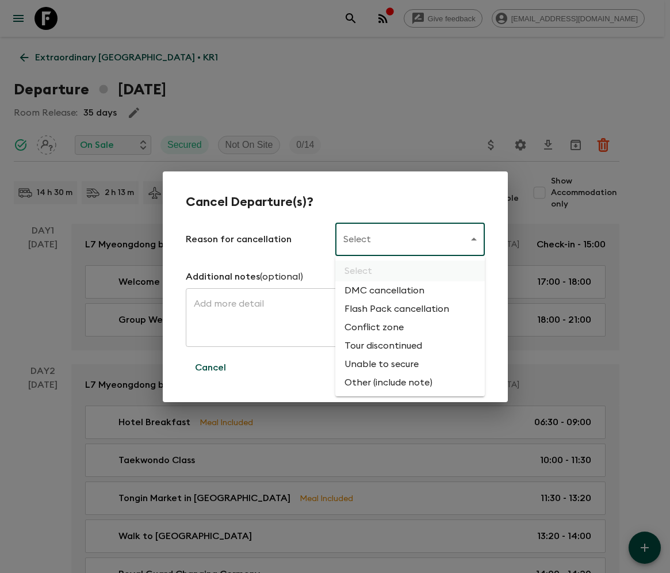
click at [394, 309] on li "Flash Pack cancellation" at bounding box center [410, 309] width 150 height 18
type input "FLASHPACK_CANCELLATION"
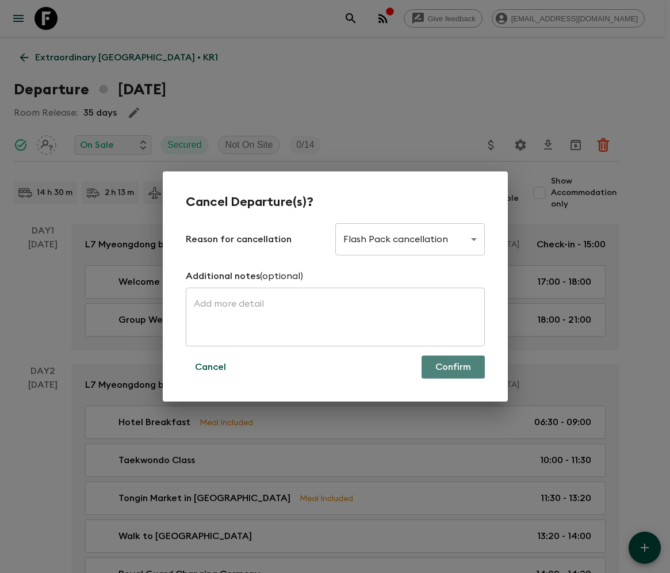
click at [453, 367] on button "Confirm" at bounding box center [453, 366] width 63 height 23
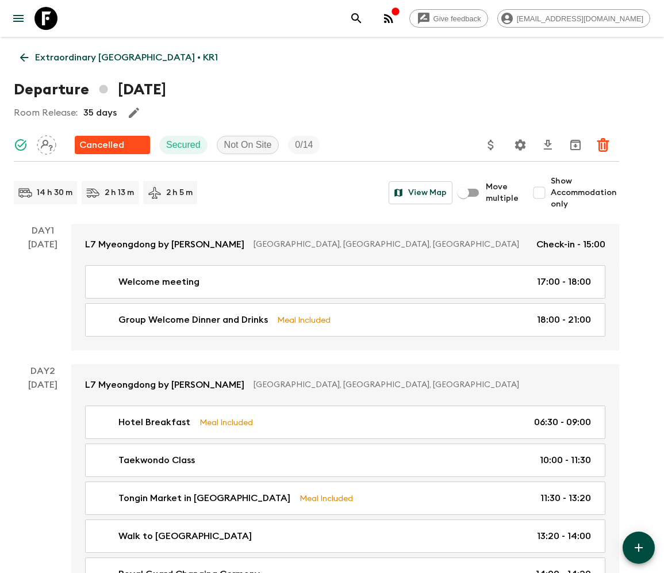
click at [25, 57] on icon at bounding box center [24, 57] width 13 height 13
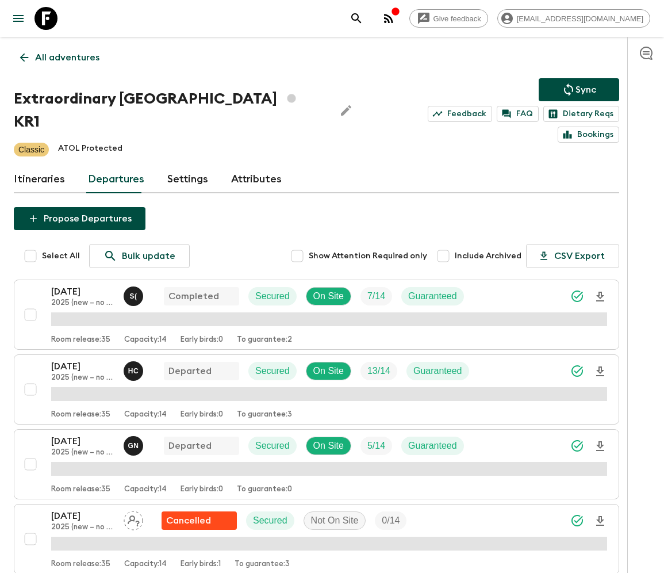
click at [66, 57] on p "All adventures" at bounding box center [67, 58] width 64 height 14
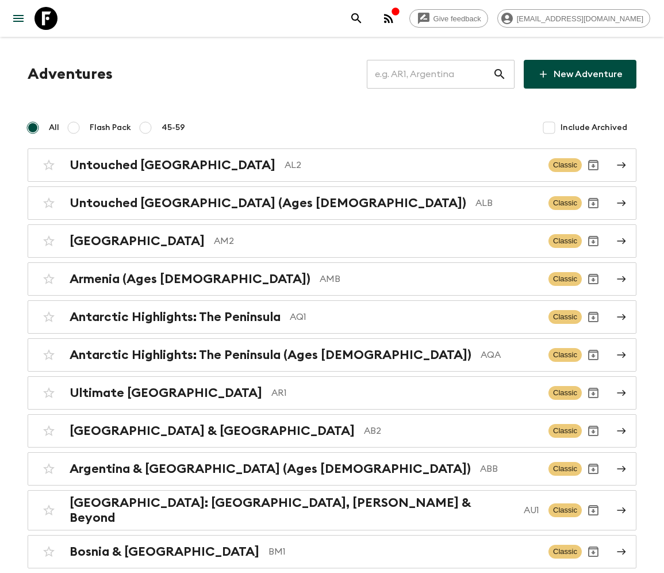
click at [438, 74] on input "text" at bounding box center [430, 74] width 126 height 32
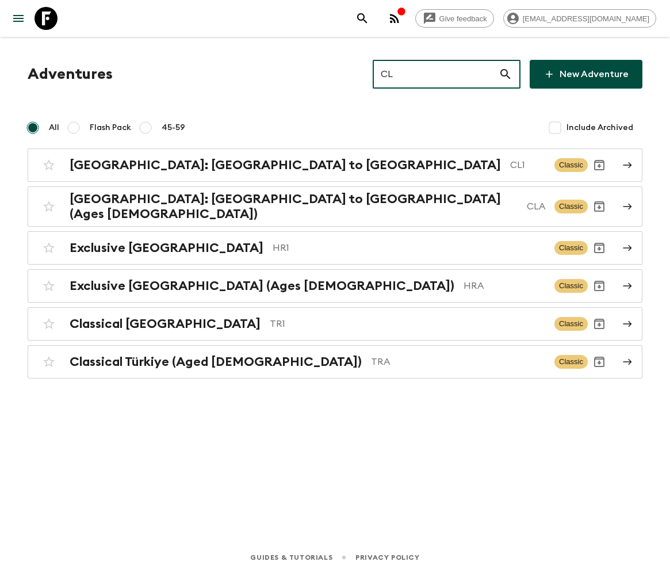
type input "CL1"
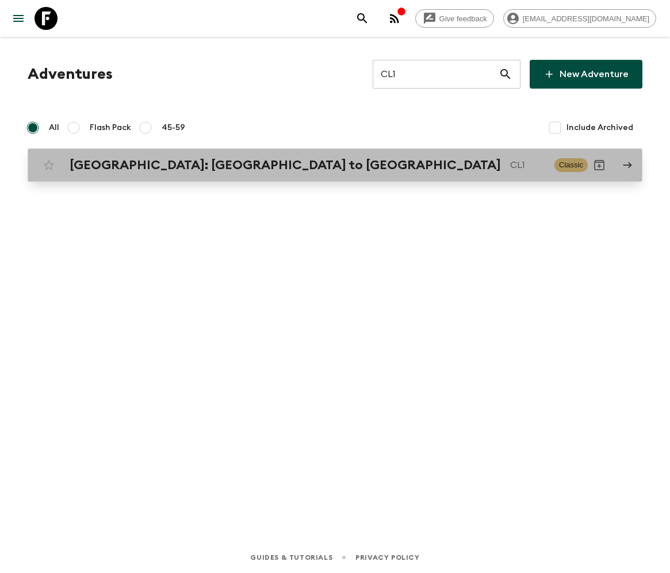
click at [156, 164] on h2 "[GEOGRAPHIC_DATA]: [GEOGRAPHIC_DATA] to [GEOGRAPHIC_DATA]" at bounding box center [285, 165] width 431 height 15
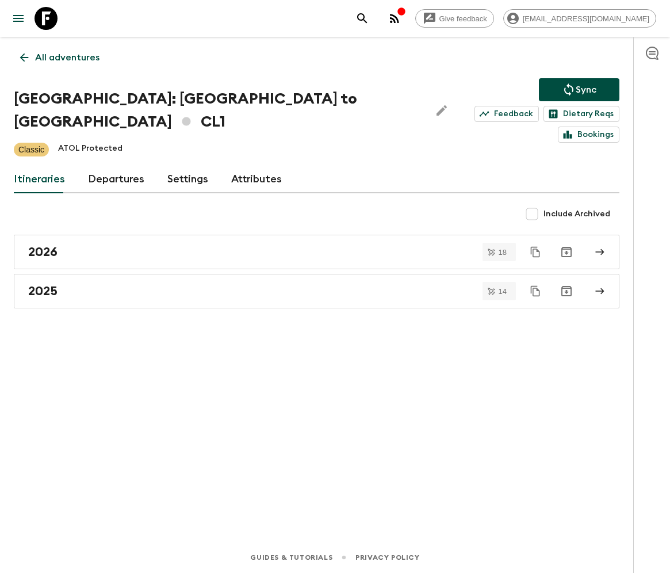
click at [114, 166] on link "Departures" at bounding box center [116, 180] width 56 height 28
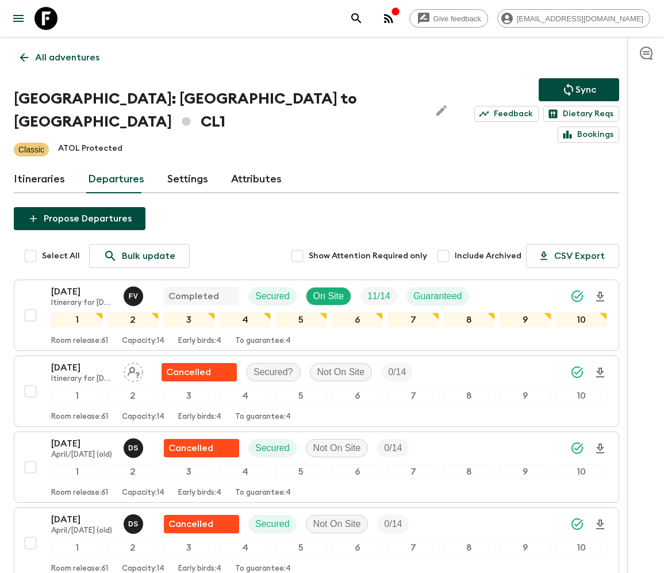
scroll to position [2609, 0]
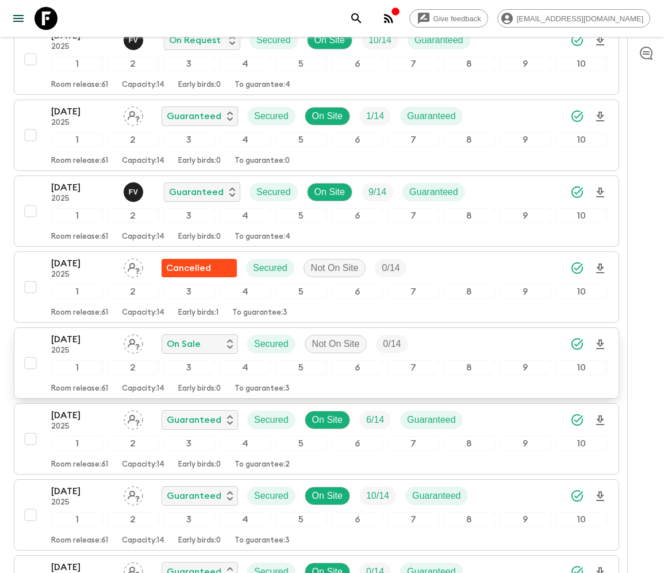
click at [29, 351] on input "checkbox" at bounding box center [30, 362] width 23 height 23
checkbox input "true"
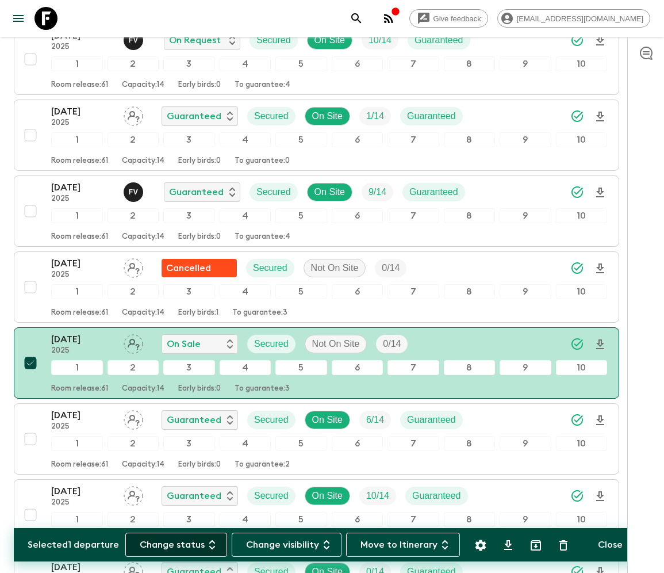
click at [183, 544] on button "Change status" at bounding box center [176, 544] width 102 height 24
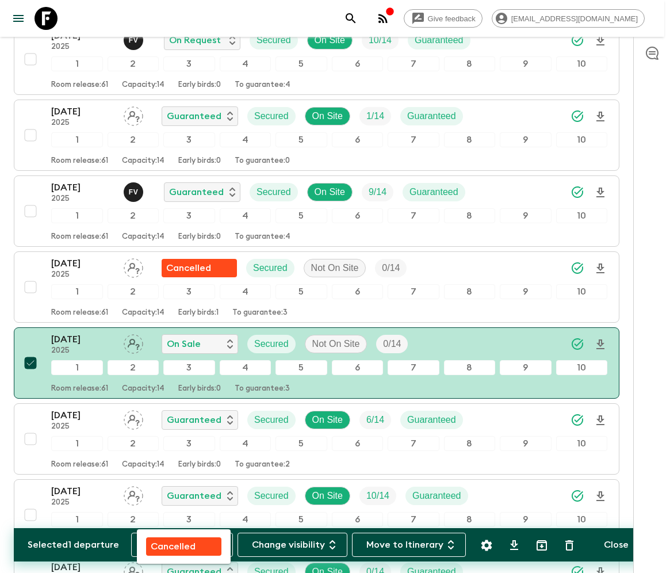
click at [183, 544] on p "Cancelled" at bounding box center [173, 546] width 45 height 14
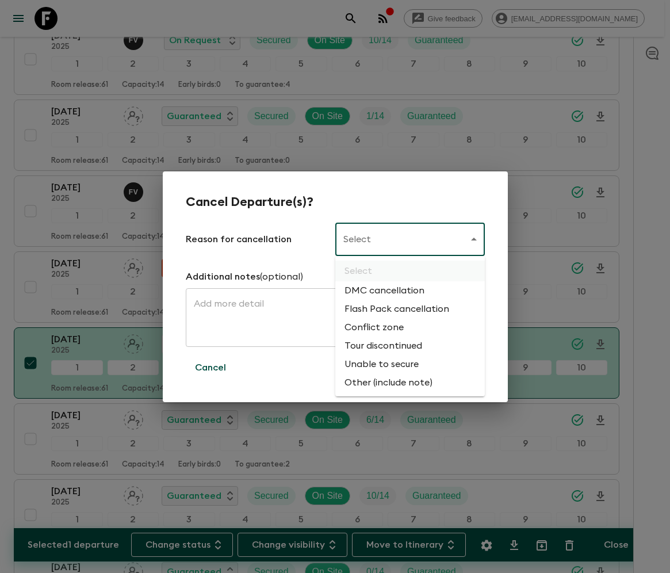
click at [394, 309] on li "Flash Pack cancellation" at bounding box center [410, 309] width 150 height 18
type input "FLASHPACK_CANCELLATION"
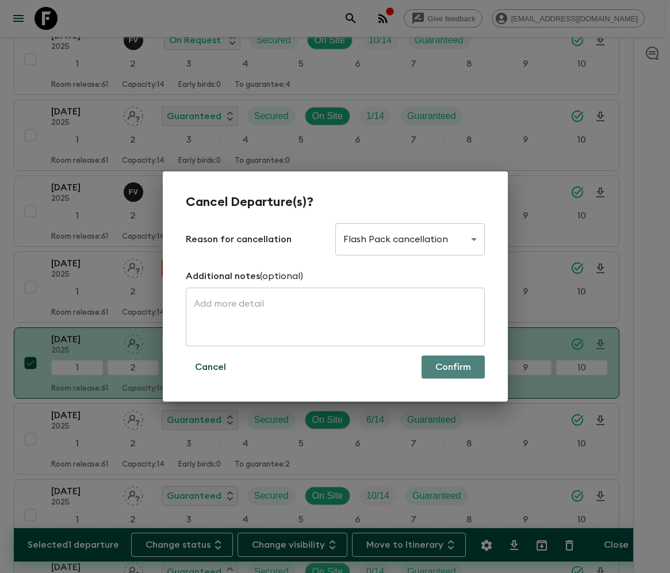
click at [453, 367] on button "Confirm" at bounding box center [453, 366] width 63 height 23
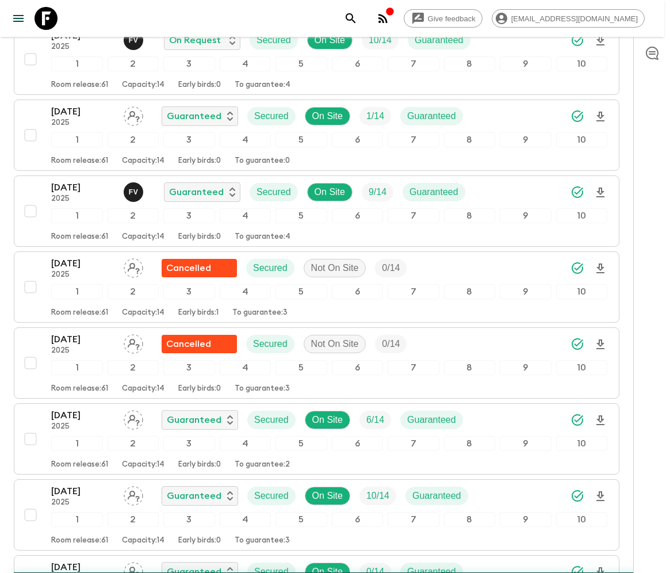
checkbox input "false"
